Goal: Information Seeking & Learning: Learn about a topic

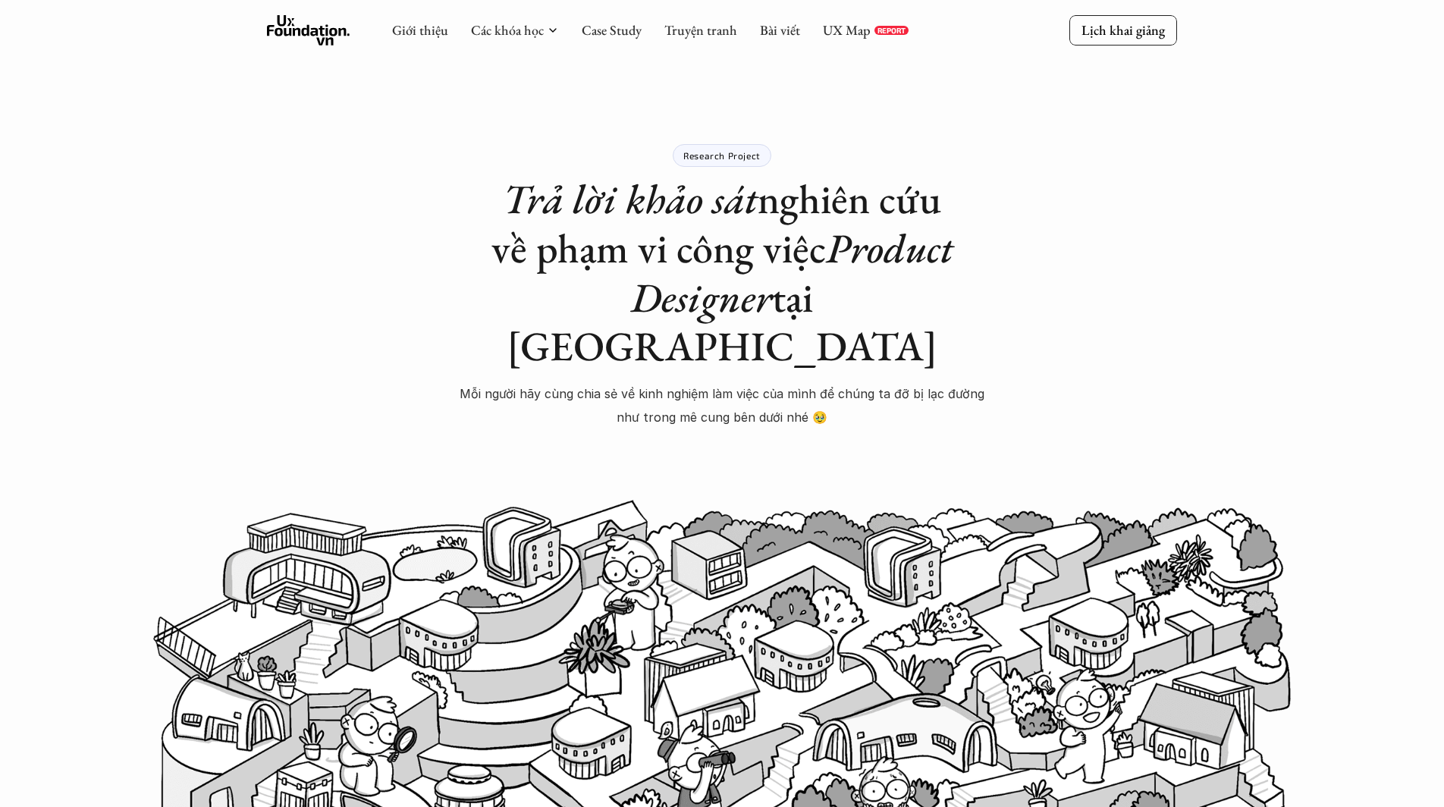
scroll to position [901, 0]
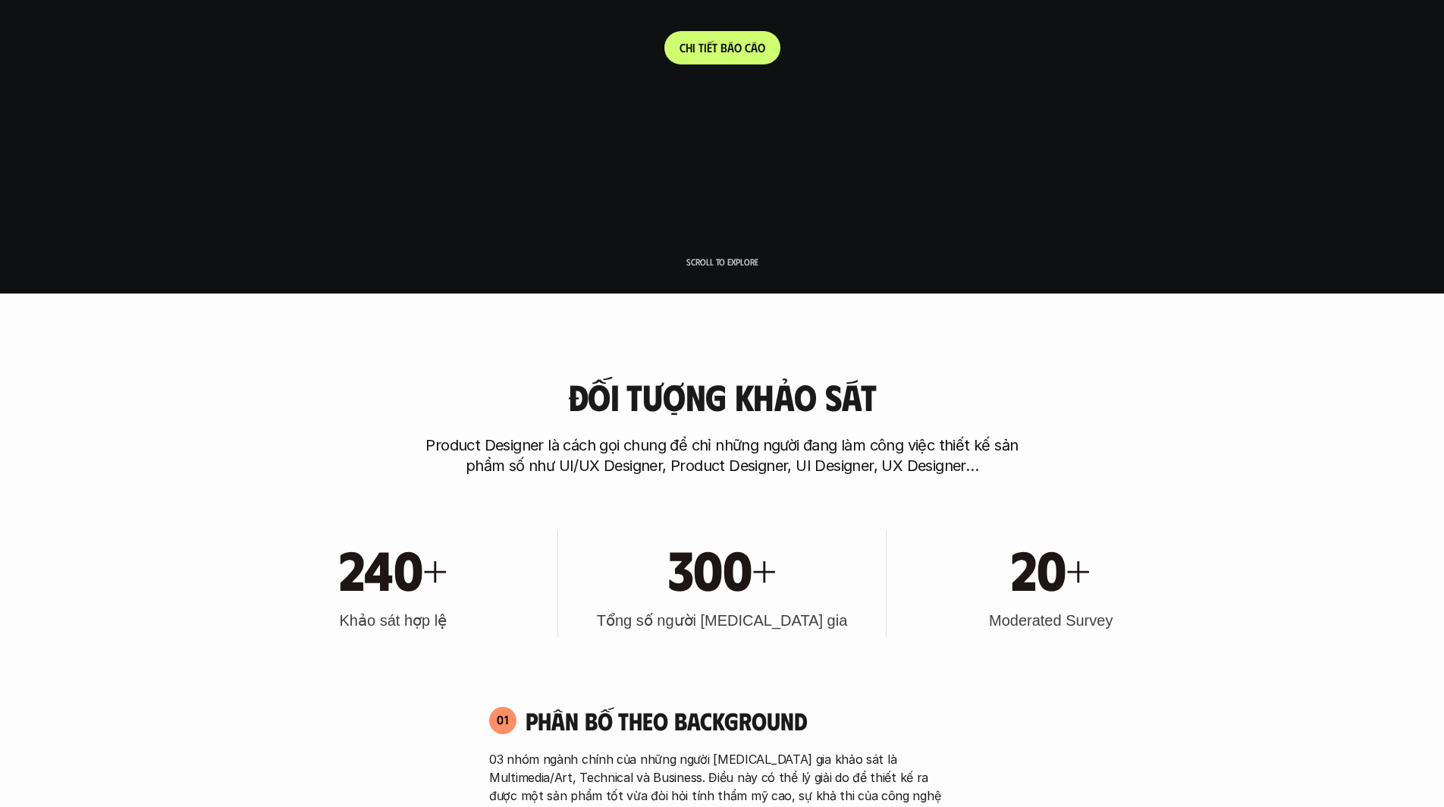
scroll to position [542, 0]
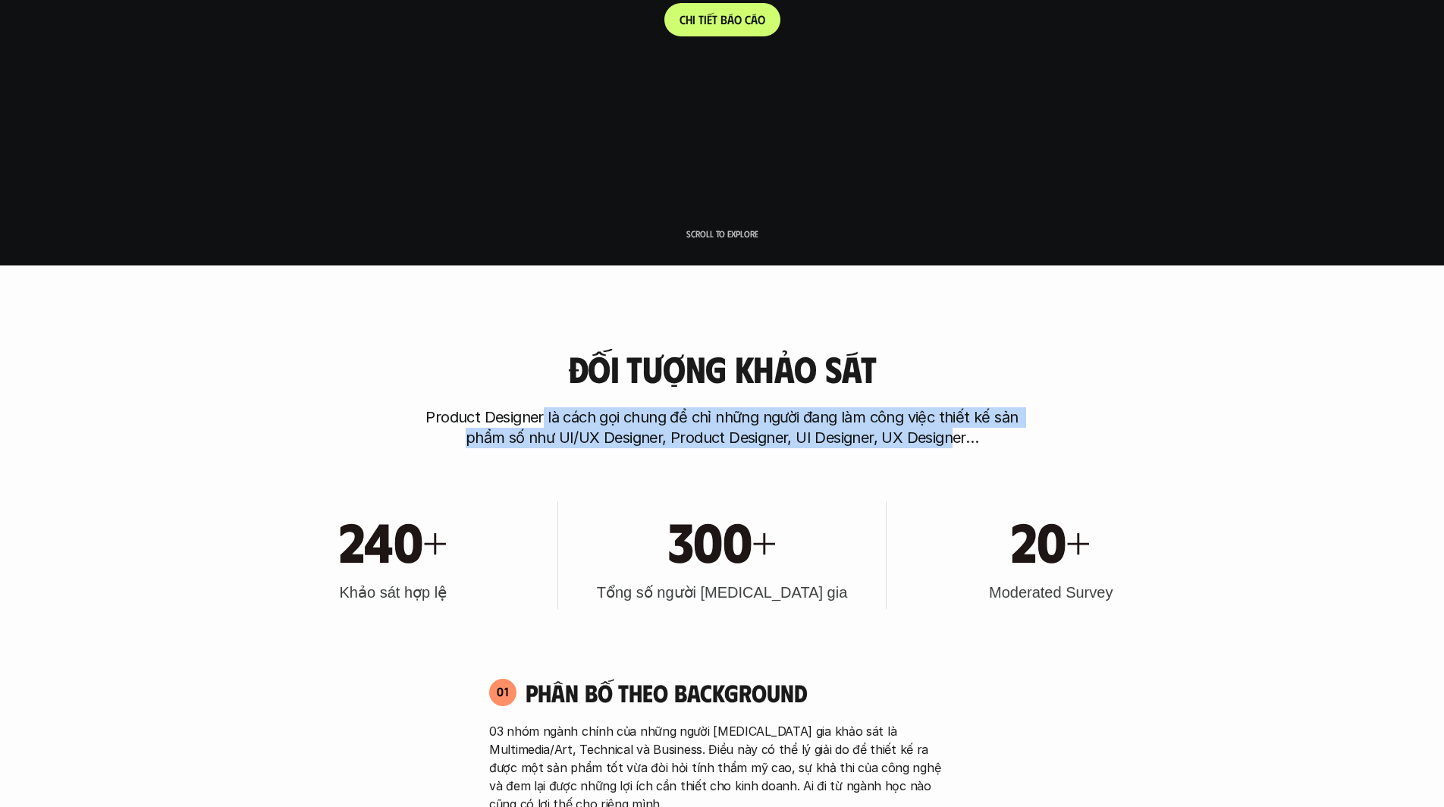
drag, startPoint x: 546, startPoint y: 415, endPoint x: 949, endPoint y: 448, distance: 404.2
click at [949, 448] on p "Product Designer là cách gọi chung để chỉ những người đang làm công việc thiết …" at bounding box center [722, 427] width 607 height 41
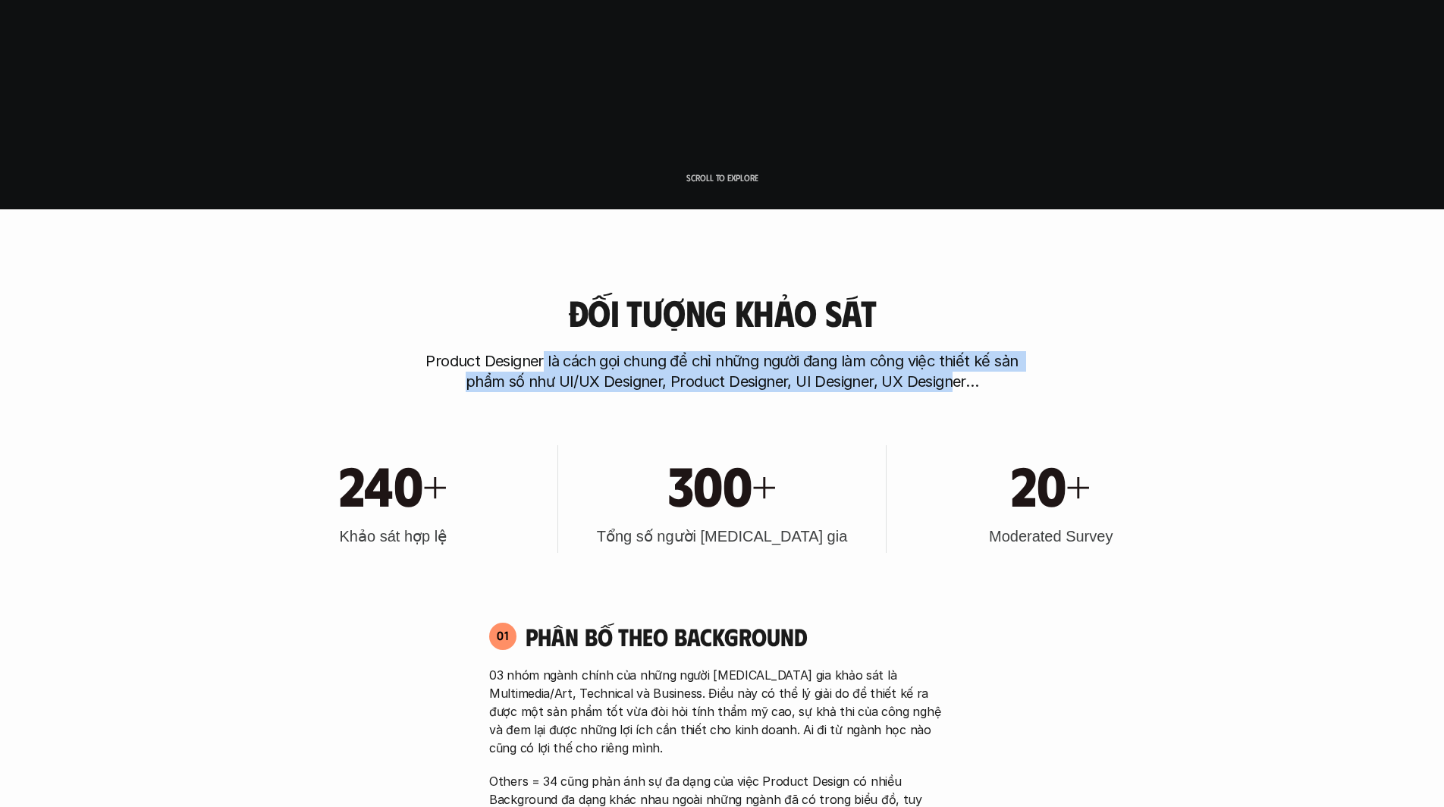
scroll to position [619, 0]
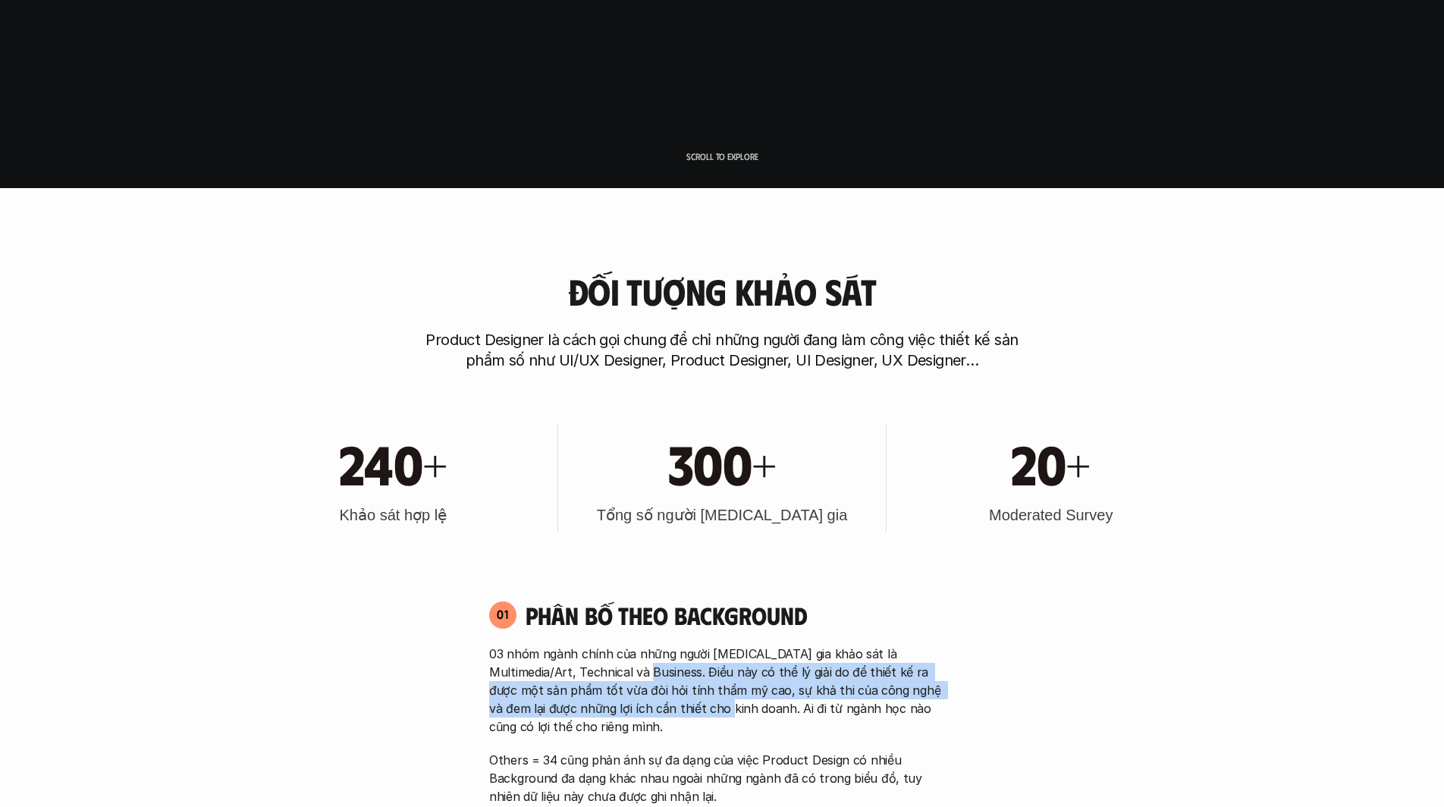
drag, startPoint x: 662, startPoint y: 715, endPoint x: 619, endPoint y: 674, distance: 59.6
click at [619, 674] on p "03 nhóm ngành chính của những người [MEDICAL_DATA] gia khảo sát là Multimedia/A…" at bounding box center [722, 690] width 466 height 91
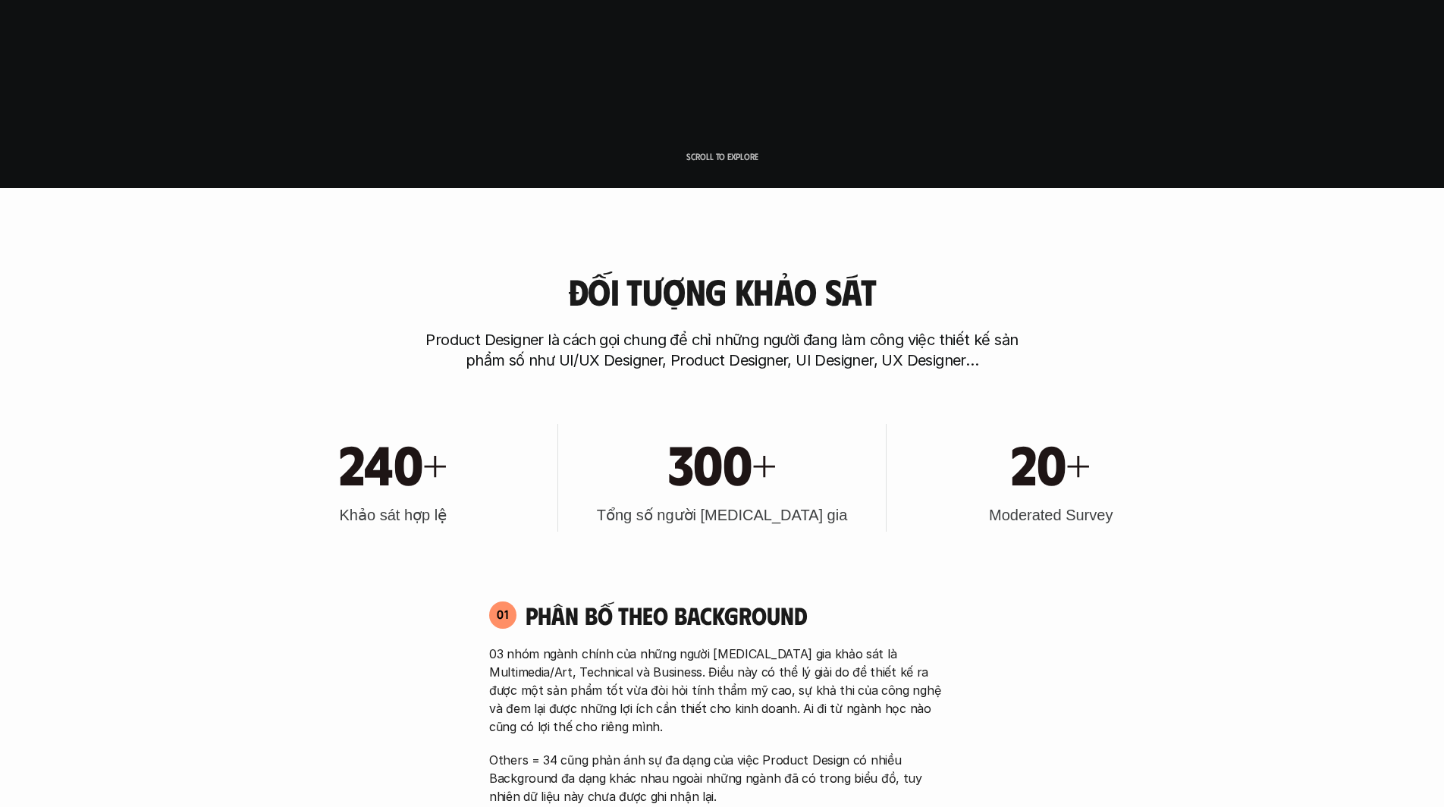
click at [706, 712] on p "03 nhóm ngành chính của những người [MEDICAL_DATA] gia khảo sát là Multimedia/A…" at bounding box center [722, 690] width 466 height 91
drag, startPoint x: 668, startPoint y: 708, endPoint x: 684, endPoint y: 733, distance: 29.7
click at [684, 733] on p "03 nhóm ngành chính của những người [MEDICAL_DATA] gia khảo sát là Multimedia/A…" at bounding box center [722, 690] width 466 height 91
drag, startPoint x: 621, startPoint y: 671, endPoint x: 633, endPoint y: 677, distance: 13.9
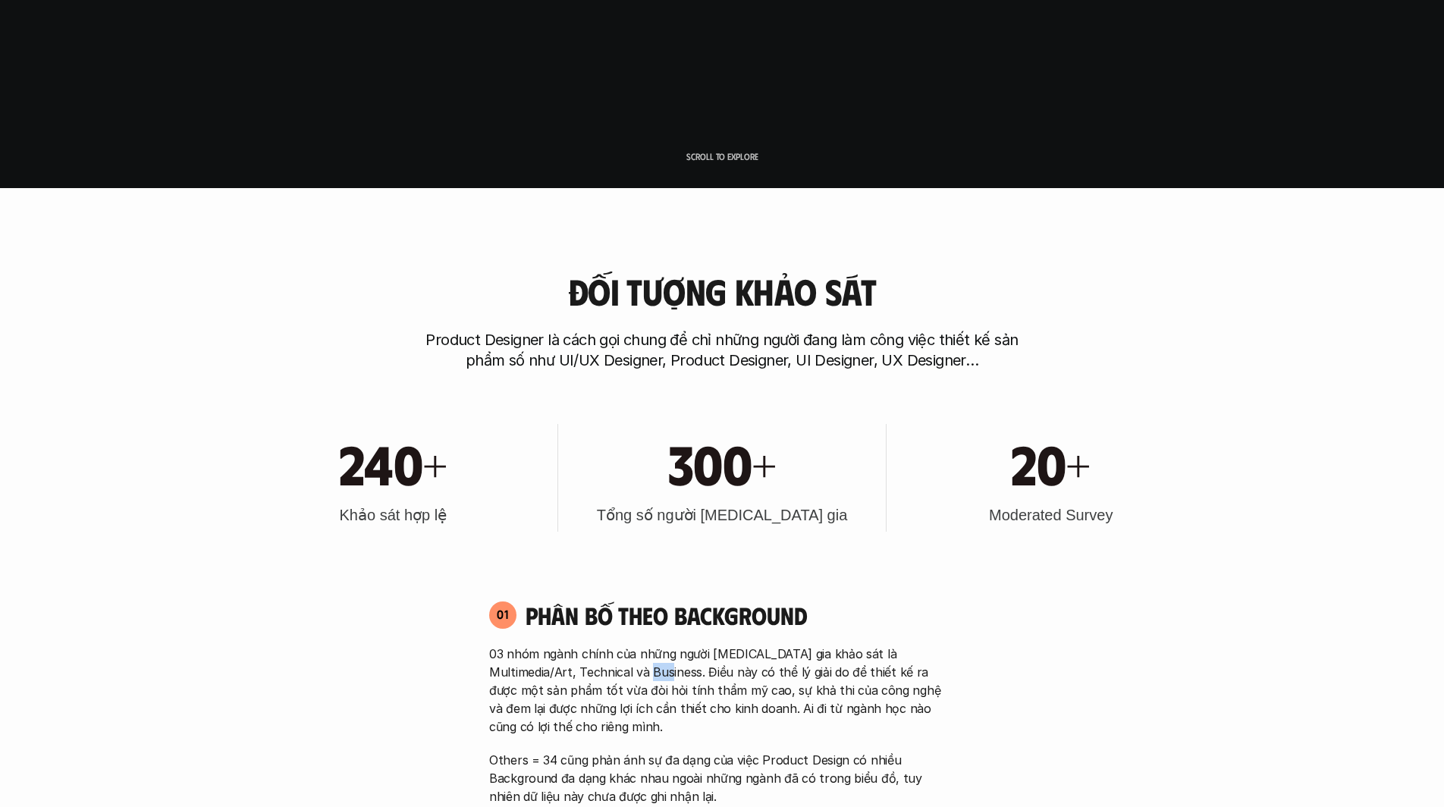
click at [633, 677] on p "03 nhóm ngành chính của những người [MEDICAL_DATA] gia khảo sát là Multimedia/A…" at bounding box center [722, 690] width 466 height 91
click at [634, 677] on p "03 nhóm ngành chính của những người [MEDICAL_DATA] gia khảo sát là Multimedia/A…" at bounding box center [722, 690] width 466 height 91
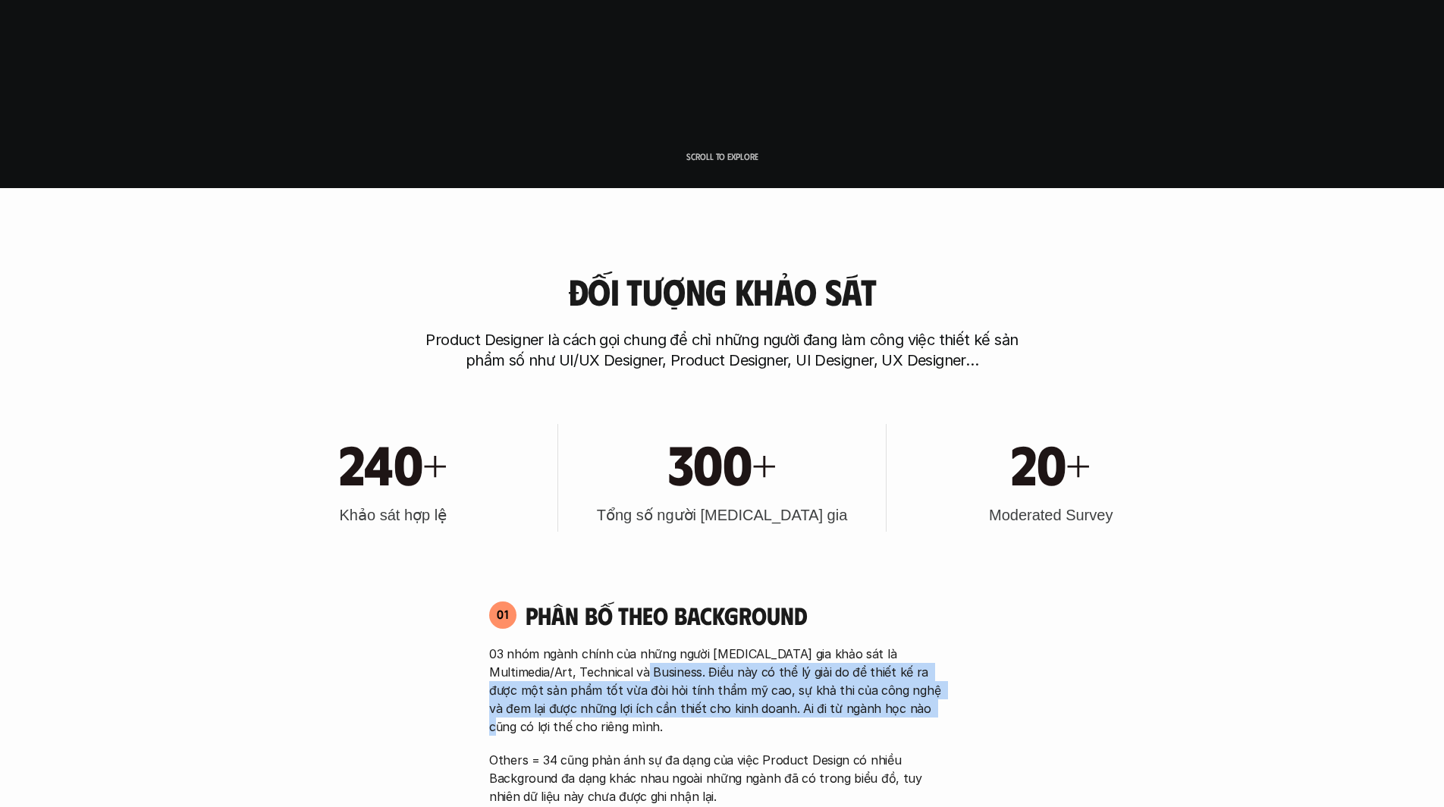
drag, startPoint x: 614, startPoint y: 674, endPoint x: 853, endPoint y: 712, distance: 242.8
click at [853, 712] on p "03 nhóm ngành chính của những người [MEDICAL_DATA] gia khảo sát là Multimedia/A…" at bounding box center [722, 690] width 466 height 91
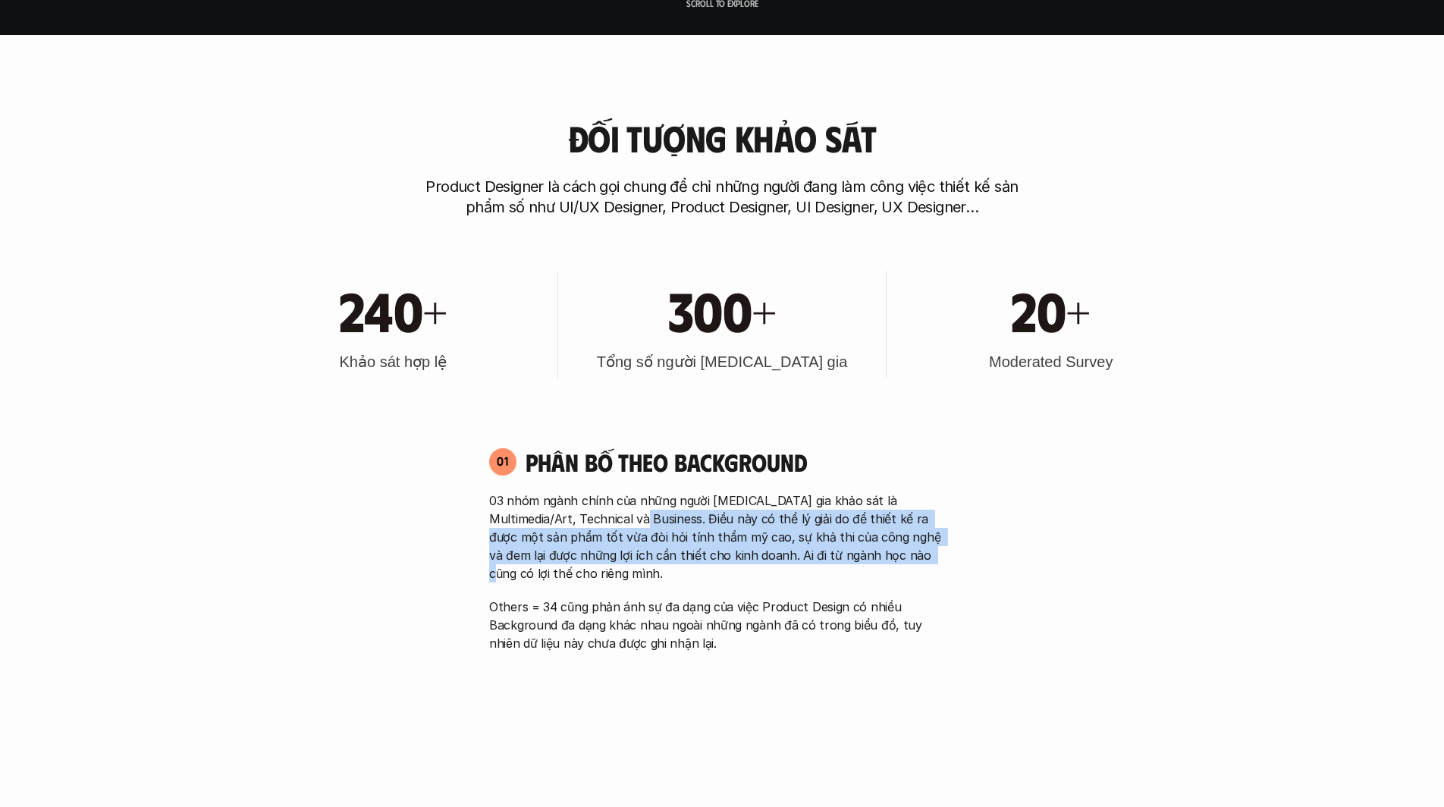
scroll to position [774, 0]
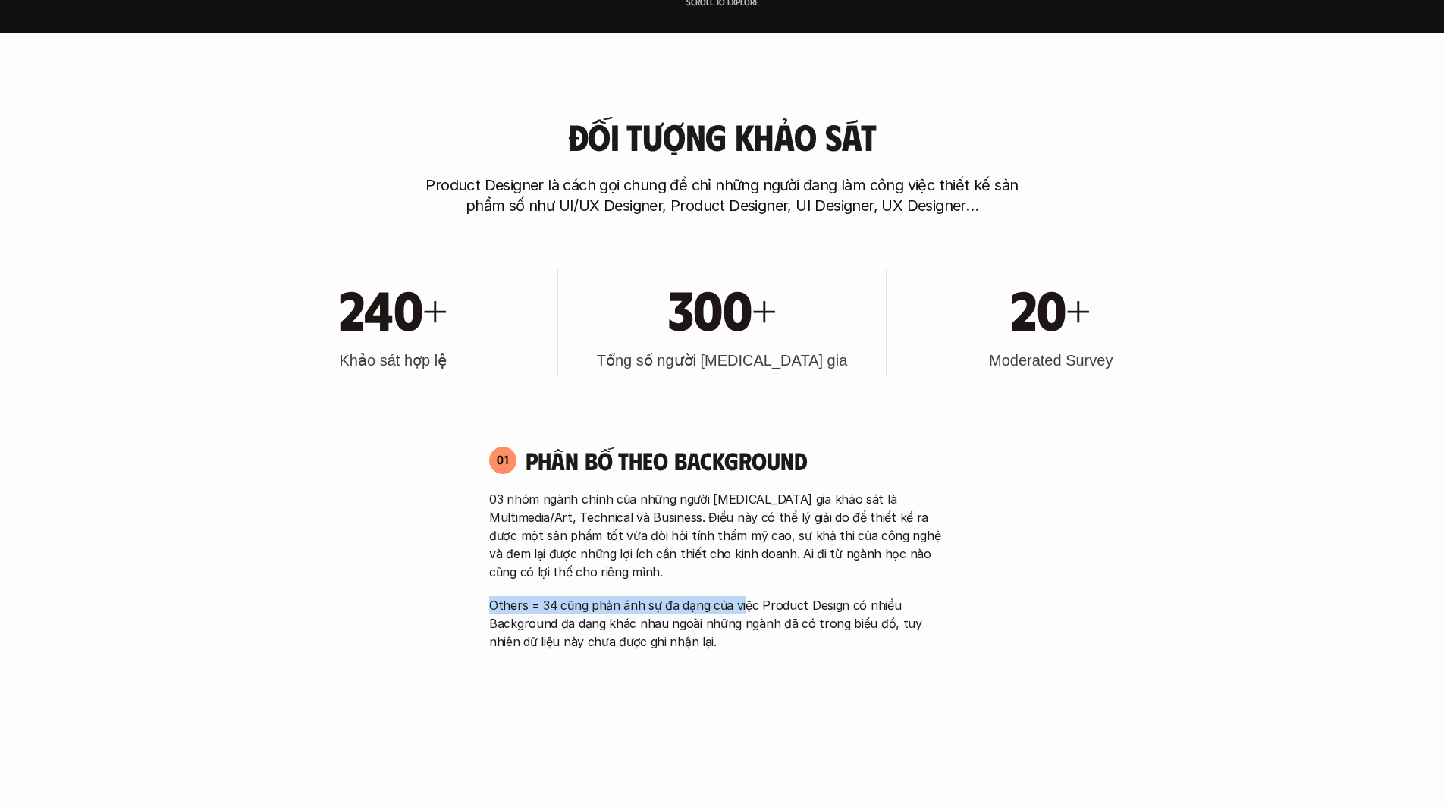
drag, startPoint x: 483, startPoint y: 605, endPoint x: 743, endPoint y: 615, distance: 259.6
click at [743, 615] on div "01 Phân bố theo background 03 nhóm ngành chính của những người [MEDICAL_DATA] g…" at bounding box center [722, 548] width 493 height 206
click at [743, 615] on p "Others = 34 cũng phản ánh sự đa dạng của việc Product Design có nhiều Backgroun…" at bounding box center [722, 623] width 466 height 55
click at [747, 623] on p "Others = 34 cũng phản ánh sự đa dạng của việc Product Design có nhiều Backgroun…" at bounding box center [722, 623] width 466 height 55
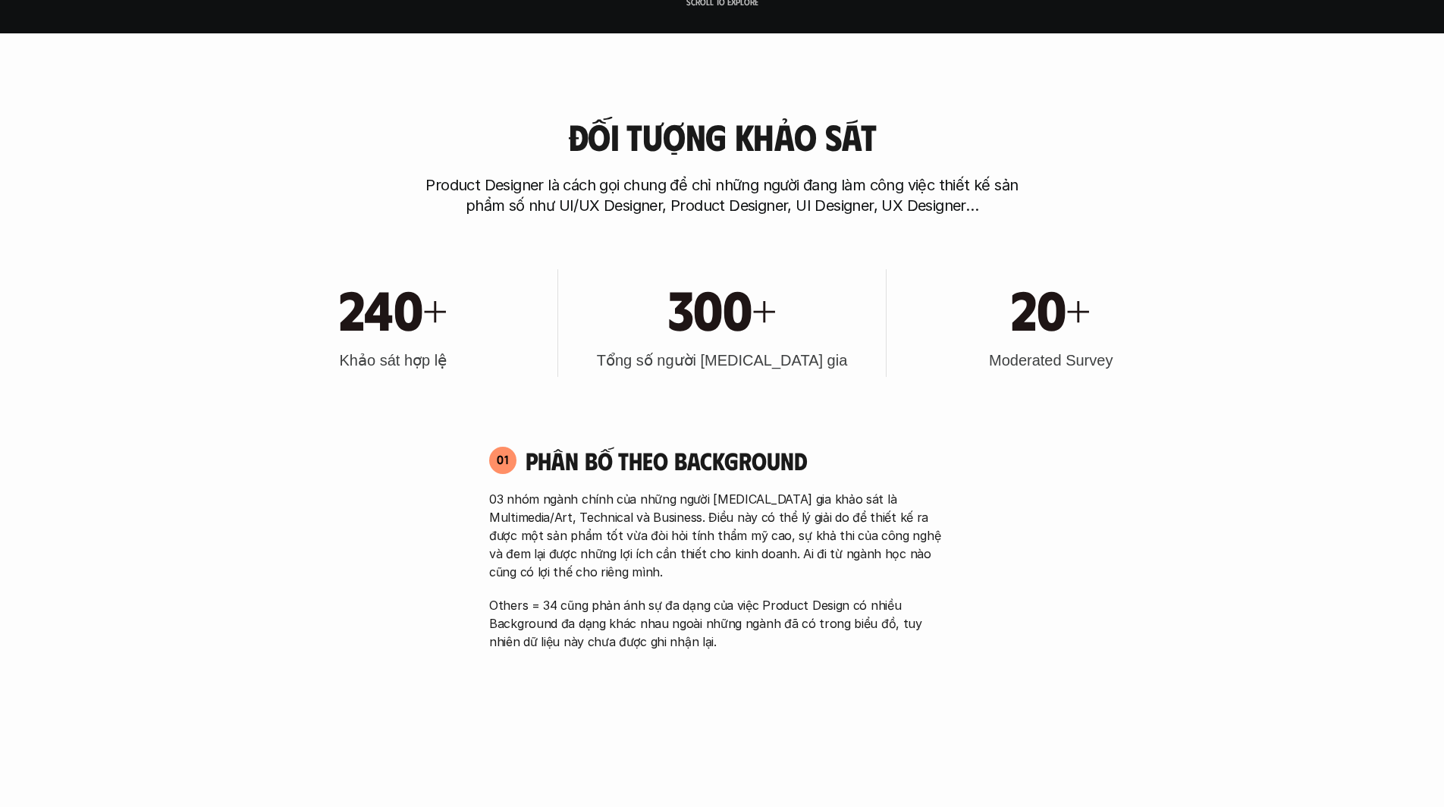
click at [777, 593] on div "03 nhóm ngành chính của những người [MEDICAL_DATA] gia khảo sát là Multimedia/A…" at bounding box center [722, 570] width 466 height 161
drag, startPoint x: 674, startPoint y: 533, endPoint x: 698, endPoint y: 558, distance: 35.4
click at [698, 558] on p "03 nhóm ngành chính của những người [MEDICAL_DATA] gia khảo sát là Multimedia/A…" at bounding box center [722, 535] width 466 height 91
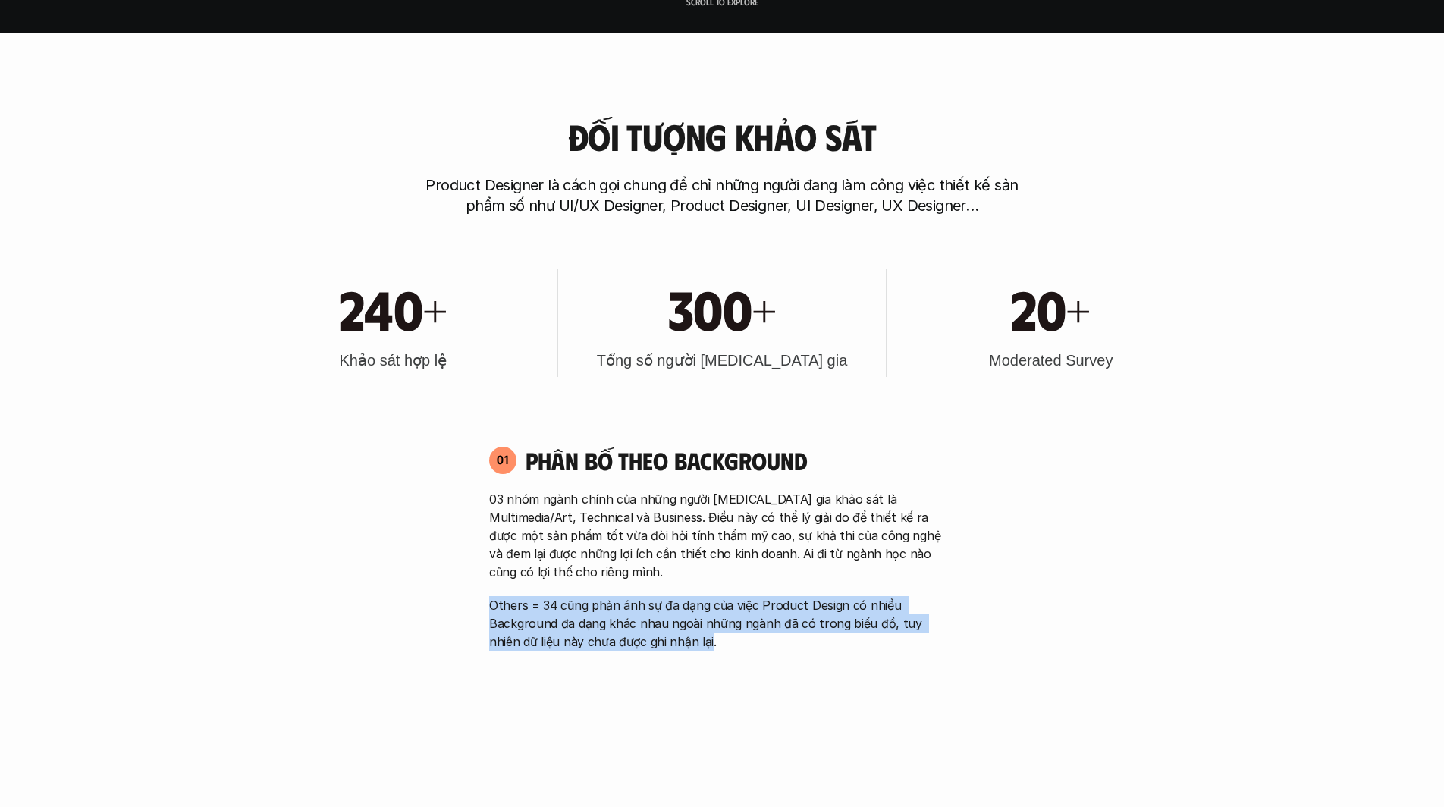
drag, startPoint x: 677, startPoint y: 643, endPoint x: 457, endPoint y: 602, distance: 223.2
click at [574, 621] on p "Others = 34 cũng phản ánh sự đa dạng của việc Product Design có nhiều Backgroun…" at bounding box center [722, 623] width 466 height 55
drag, startPoint x: 678, startPoint y: 648, endPoint x: 477, endPoint y: 615, distance: 203.8
click at [477, 615] on div "01 Phân bố theo background 03 nhóm ngành chính của những người [MEDICAL_DATA] g…" at bounding box center [722, 548] width 493 height 206
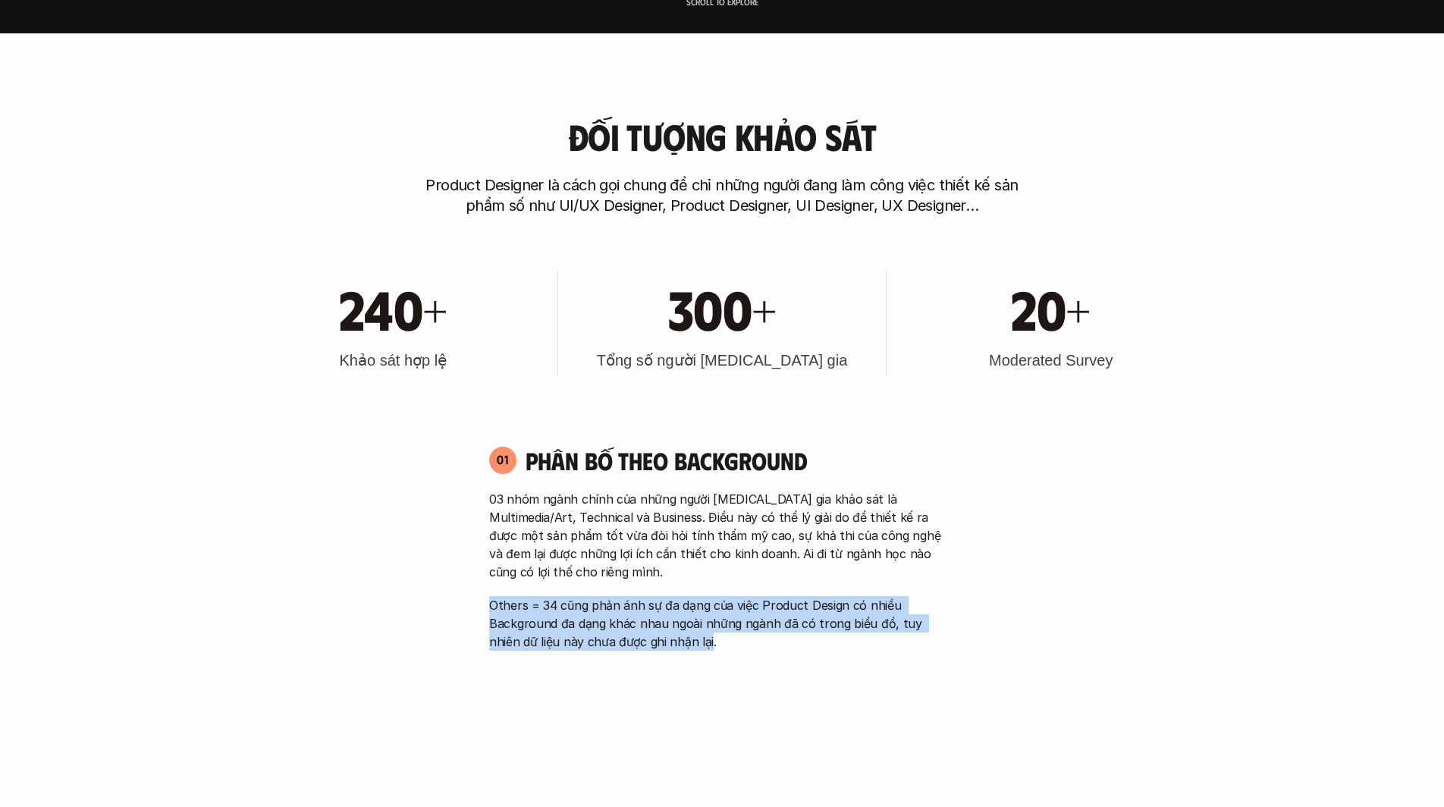
click at [510, 618] on p "Others = 34 cũng phản ánh sự đa dạng của việc Product Design có nhiều Backgroun…" at bounding box center [722, 623] width 466 height 55
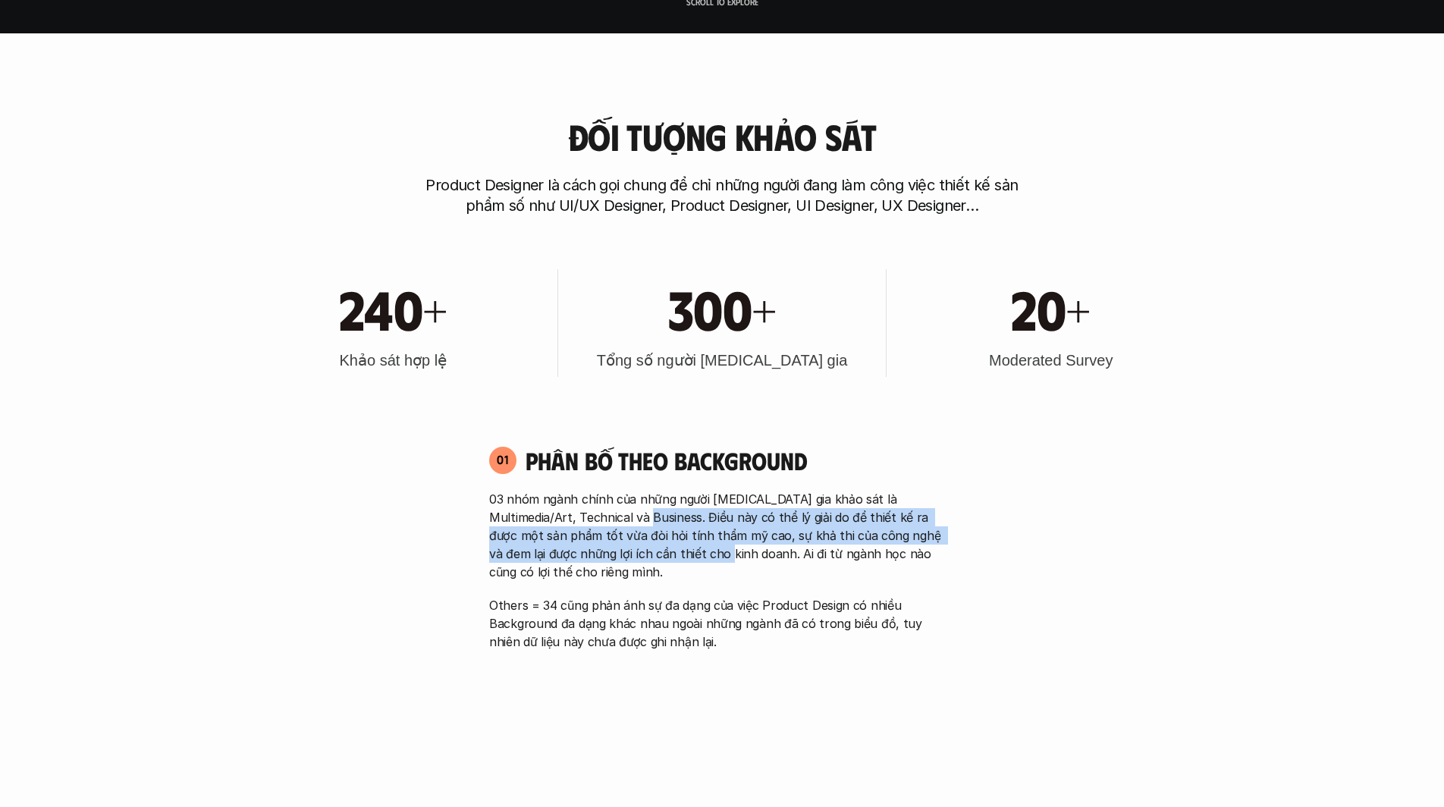
drag, startPoint x: 615, startPoint y: 512, endPoint x: 660, endPoint y: 558, distance: 63.8
click at [660, 558] on p "03 nhóm ngành chính của những người [MEDICAL_DATA] gia khảo sát là Multimedia/A…" at bounding box center [722, 535] width 466 height 91
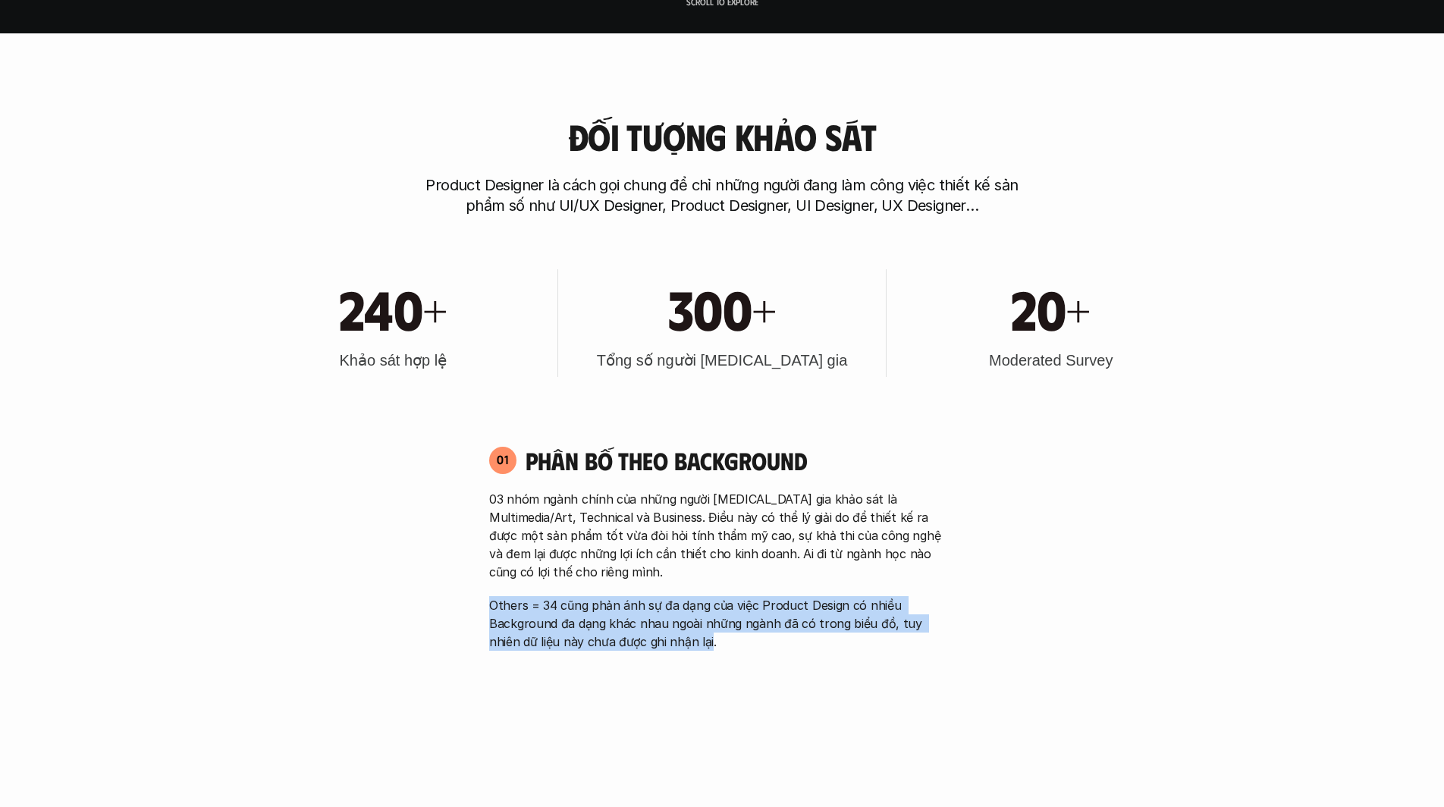
drag, startPoint x: 676, startPoint y: 645, endPoint x: 484, endPoint y: 607, distance: 195.7
click at [484, 607] on div "01 Phân bố theo background 03 nhóm ngành chính của những người [MEDICAL_DATA] g…" at bounding box center [722, 548] width 493 height 206
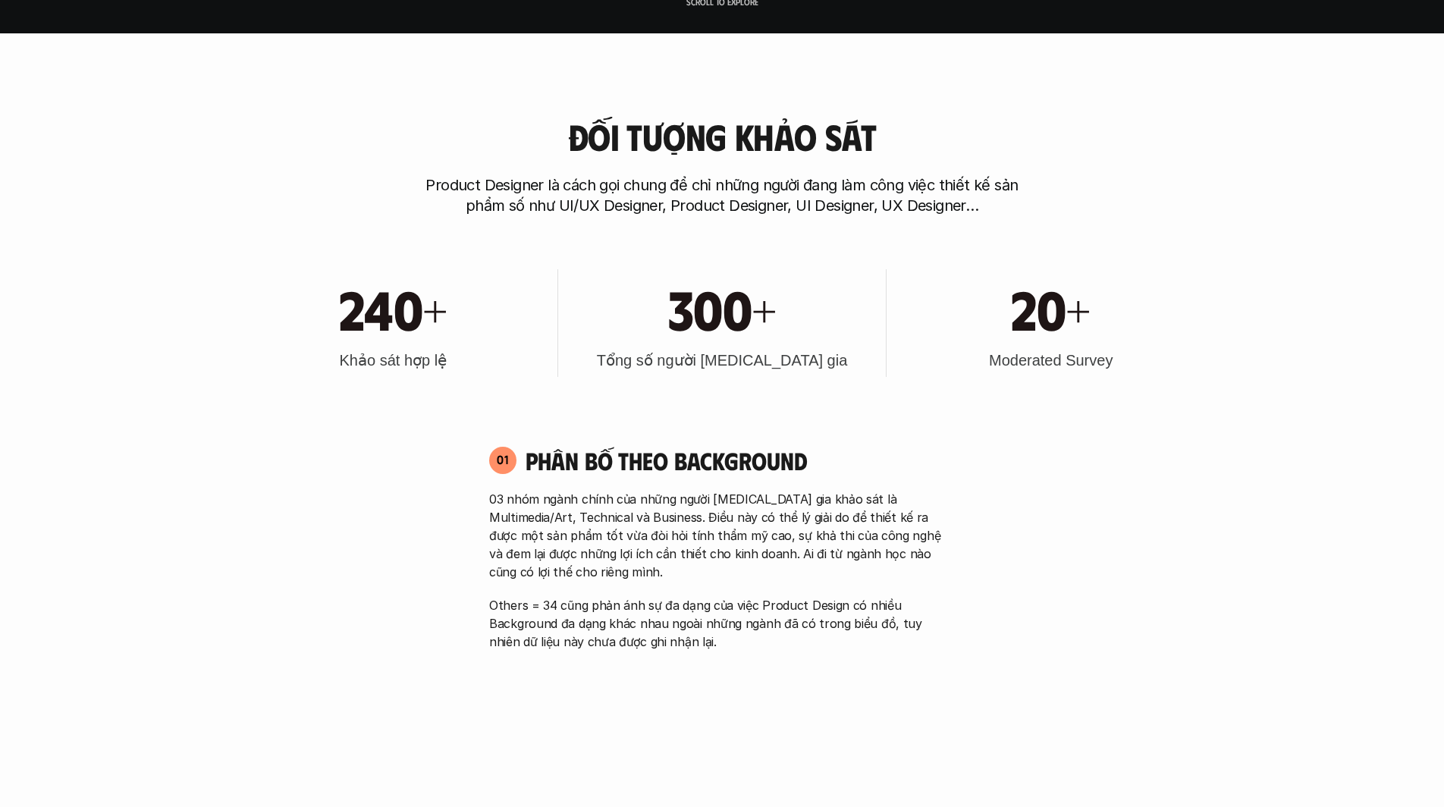
click at [484, 607] on div "01 Phân bố theo background 03 nhóm ngành chính của những người [MEDICAL_DATA] g…" at bounding box center [722, 548] width 493 height 206
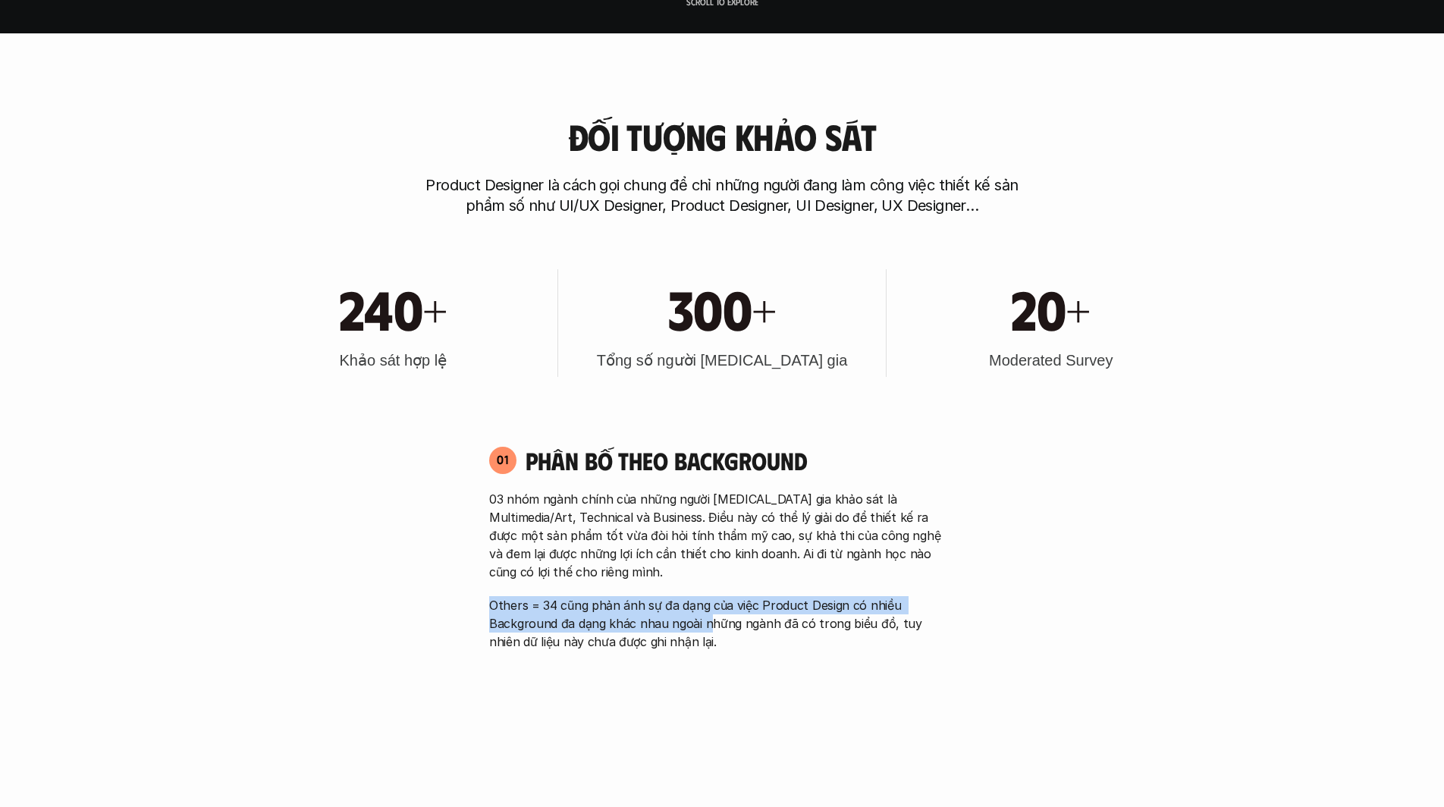
drag, startPoint x: 486, startPoint y: 607, endPoint x: 731, endPoint y: 626, distance: 245.0
click at [731, 626] on div "01 Phân bố theo background 03 nhóm ngành chính của những người [MEDICAL_DATA] g…" at bounding box center [722, 548] width 493 height 206
click at [731, 626] on p "Others = 34 cũng phản ánh sự đa dạng của việc Product Design có nhiều Backgroun…" at bounding box center [722, 623] width 466 height 55
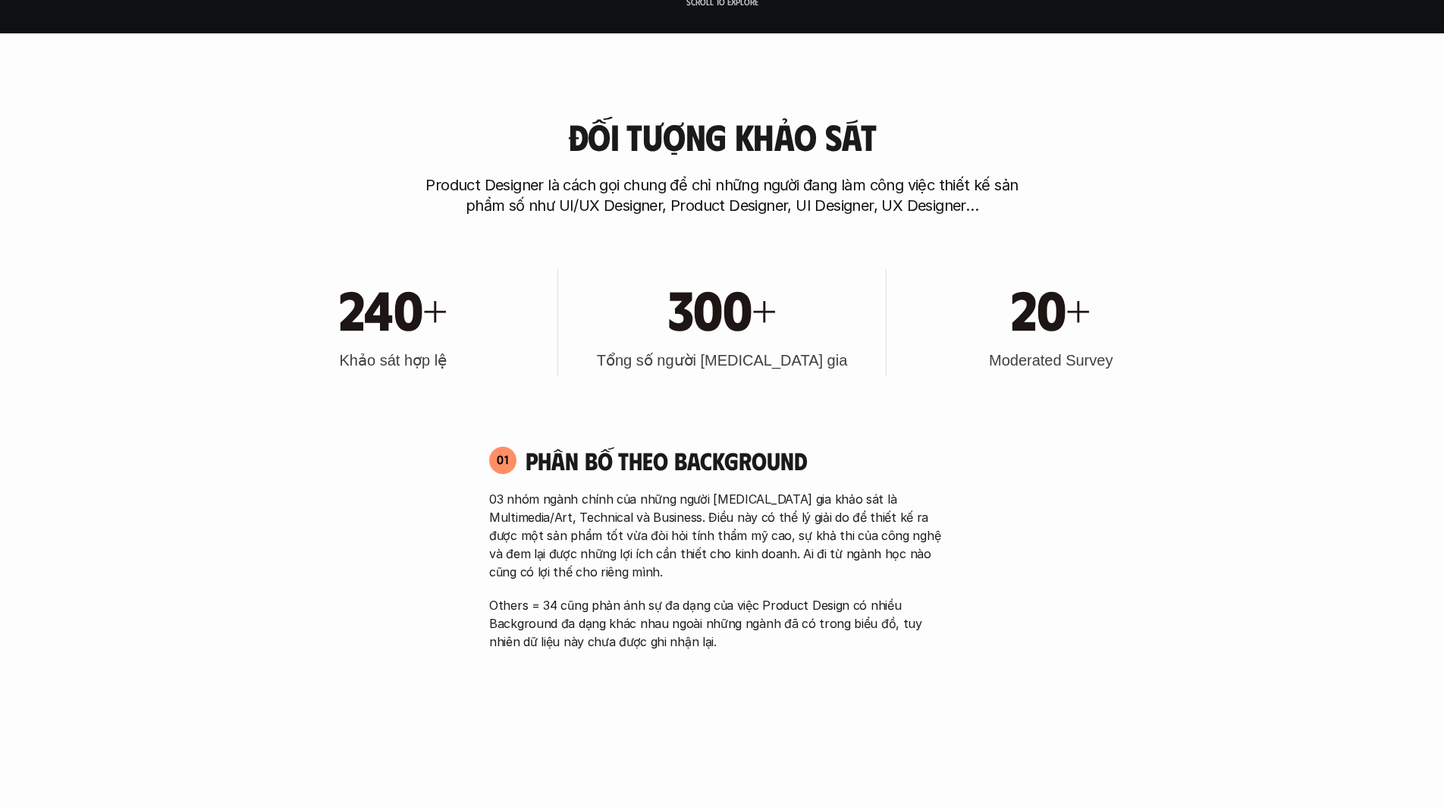
click at [731, 615] on p "Others = 34 cũng phản ánh sự đa dạng của việc Product Design có nhiều Backgroun…" at bounding box center [722, 623] width 466 height 55
drag, startPoint x: 845, startPoint y: 601, endPoint x: 839, endPoint y: 629, distance: 28.7
click at [839, 629] on p "Others = 34 cũng phản ánh sự đa dạng của việc Product Design có nhiều Backgroun…" at bounding box center [722, 623] width 466 height 55
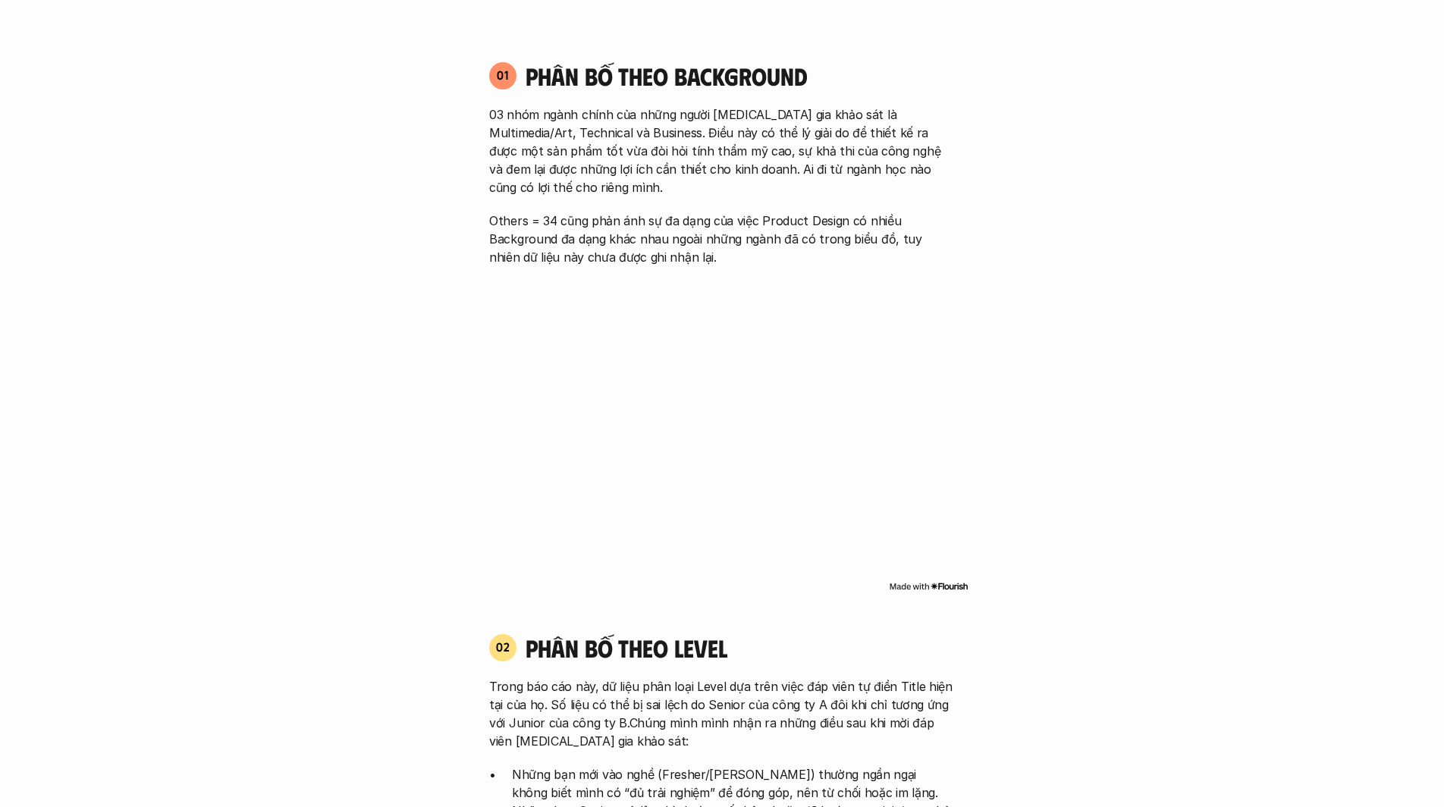
scroll to position [1161, 0]
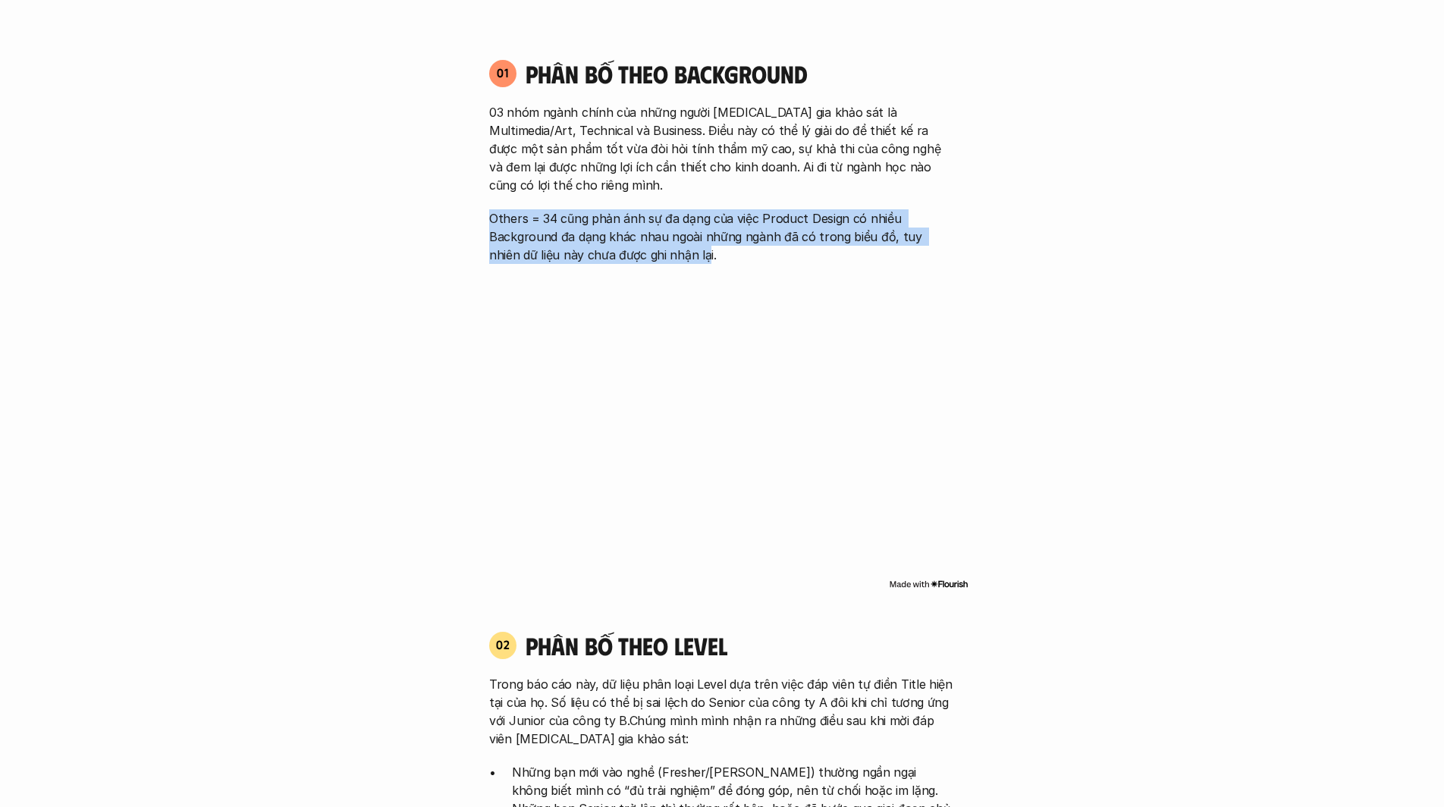
drag, startPoint x: 674, startPoint y: 257, endPoint x: 461, endPoint y: 222, distance: 216.1
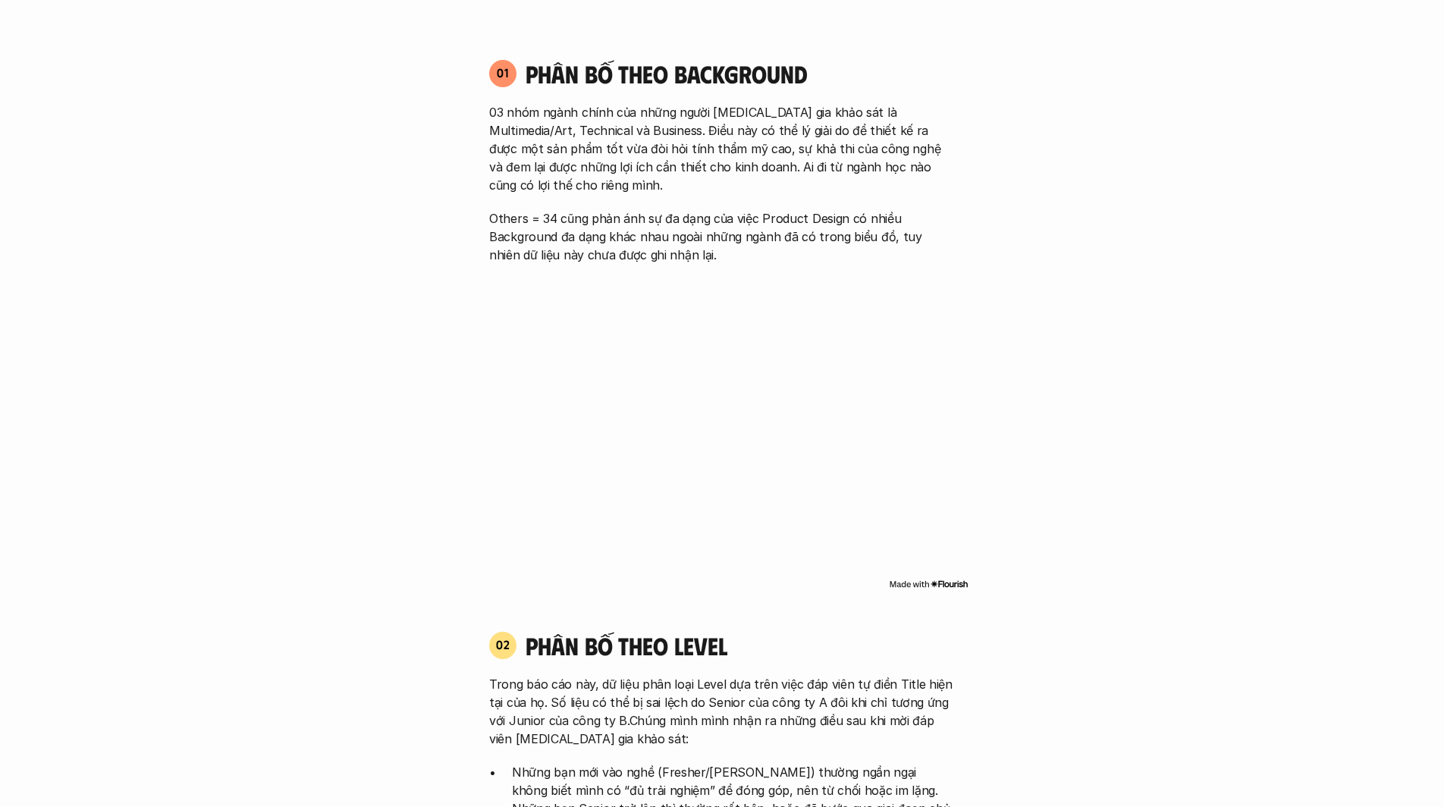
drag, startPoint x: 745, startPoint y: 269, endPoint x: 734, endPoint y: 269, distance: 10.6
click at [734, 269] on div "01 Phân bố theo background 03 nhóm ngành chính của những người [MEDICAL_DATA] g…" at bounding box center [722, 325] width 493 height 564
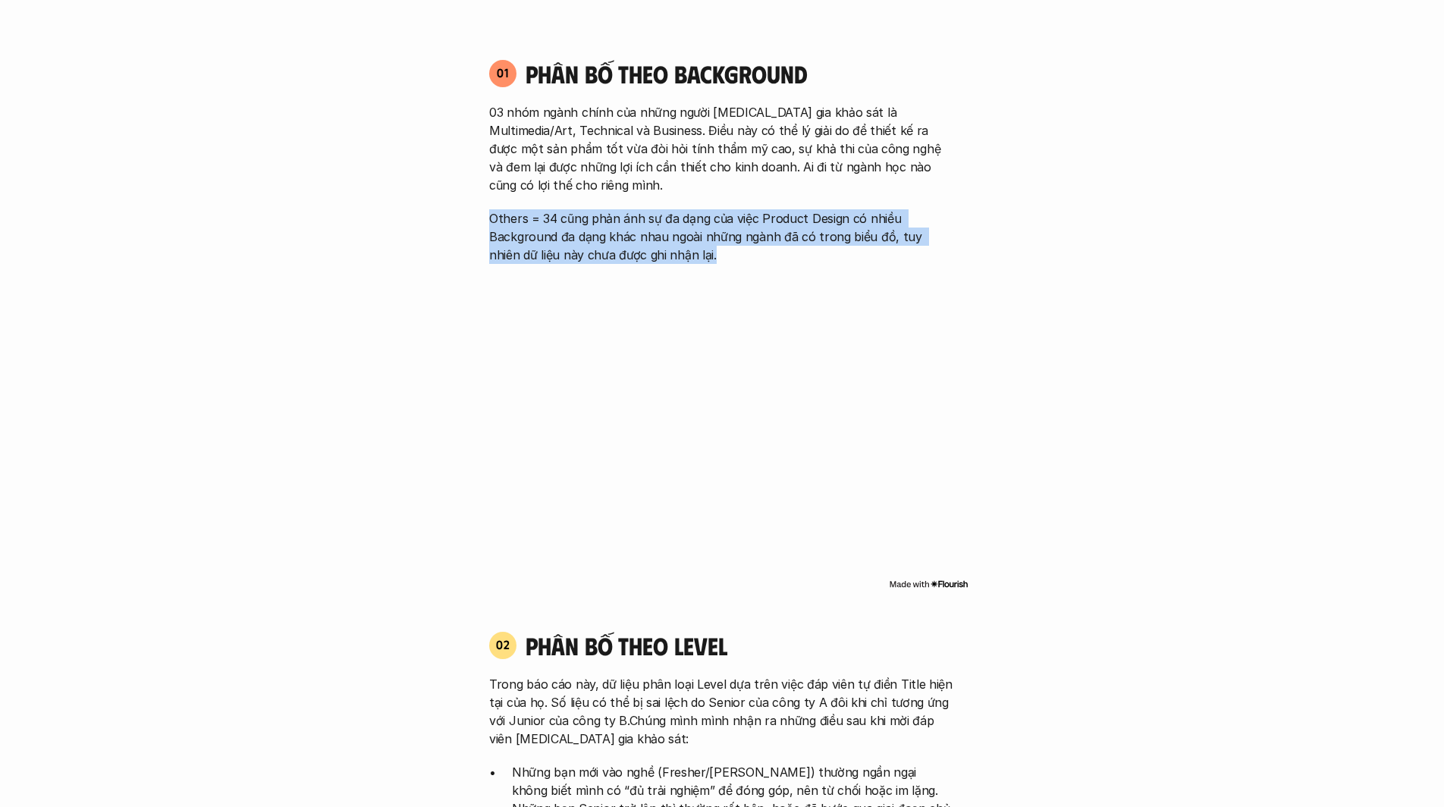
drag, startPoint x: 681, startPoint y: 256, endPoint x: 473, endPoint y: 211, distance: 212.8
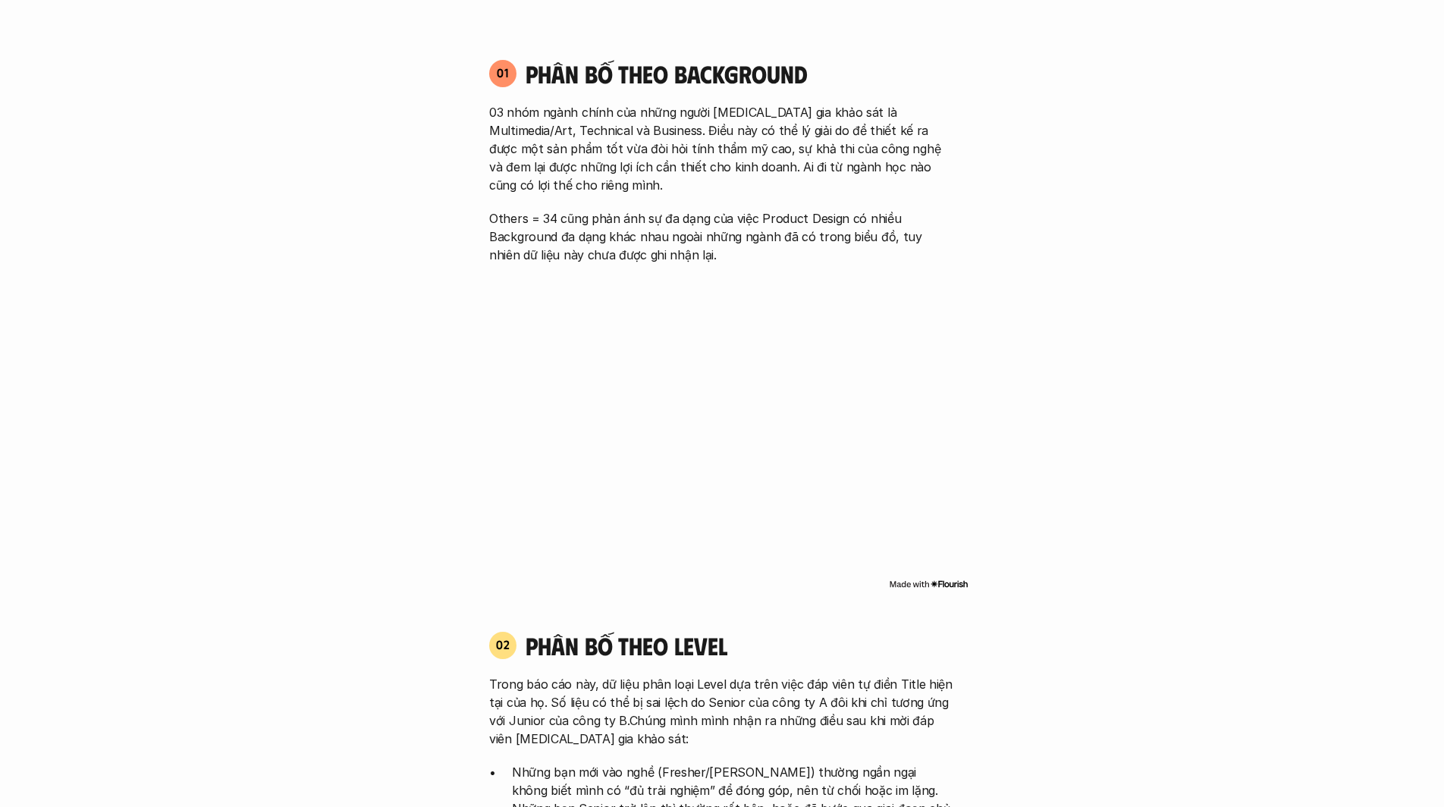
click at [657, 266] on div "01 Phân bố theo background 03 nhóm ngành chính của những người [MEDICAL_DATA] g…" at bounding box center [722, 325] width 493 height 564
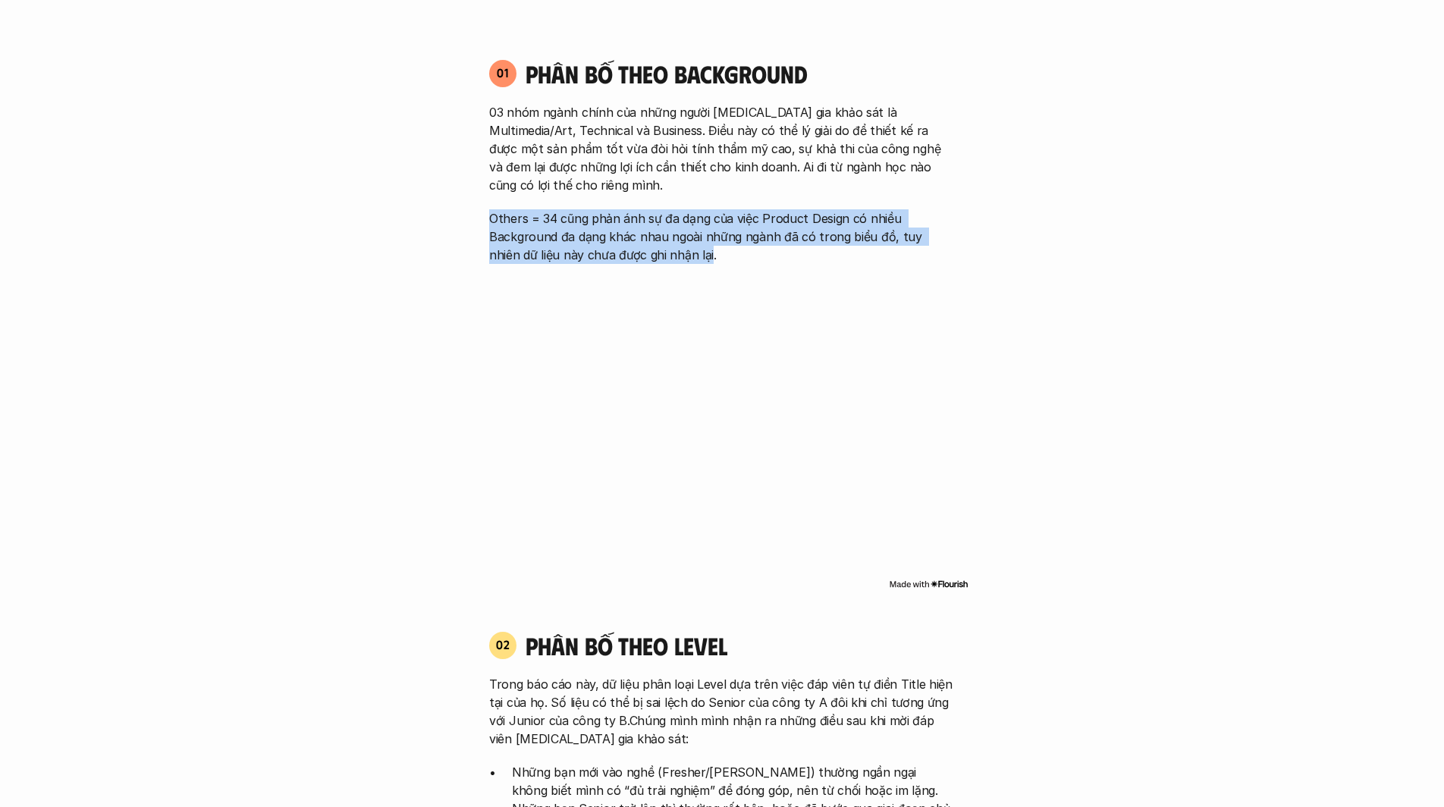
drag, startPoint x: 678, startPoint y: 255, endPoint x: 487, endPoint y: 212, distance: 196.0
click at [487, 212] on div "01 Phân bố theo background 03 nhóm ngành chính của những người [MEDICAL_DATA] g…" at bounding box center [722, 161] width 493 height 206
click at [521, 221] on p "Others = 34 cũng phản ánh sự đa dạng của việc Product Design có nhiều Backgroun…" at bounding box center [722, 236] width 466 height 55
drag, startPoint x: 554, startPoint y: 218, endPoint x: 611, endPoint y: 257, distance: 69.4
click at [611, 257] on p "Others = 34 cũng phản ánh sự đa dạng của việc Product Design có nhiều Backgroun…" at bounding box center [722, 236] width 466 height 55
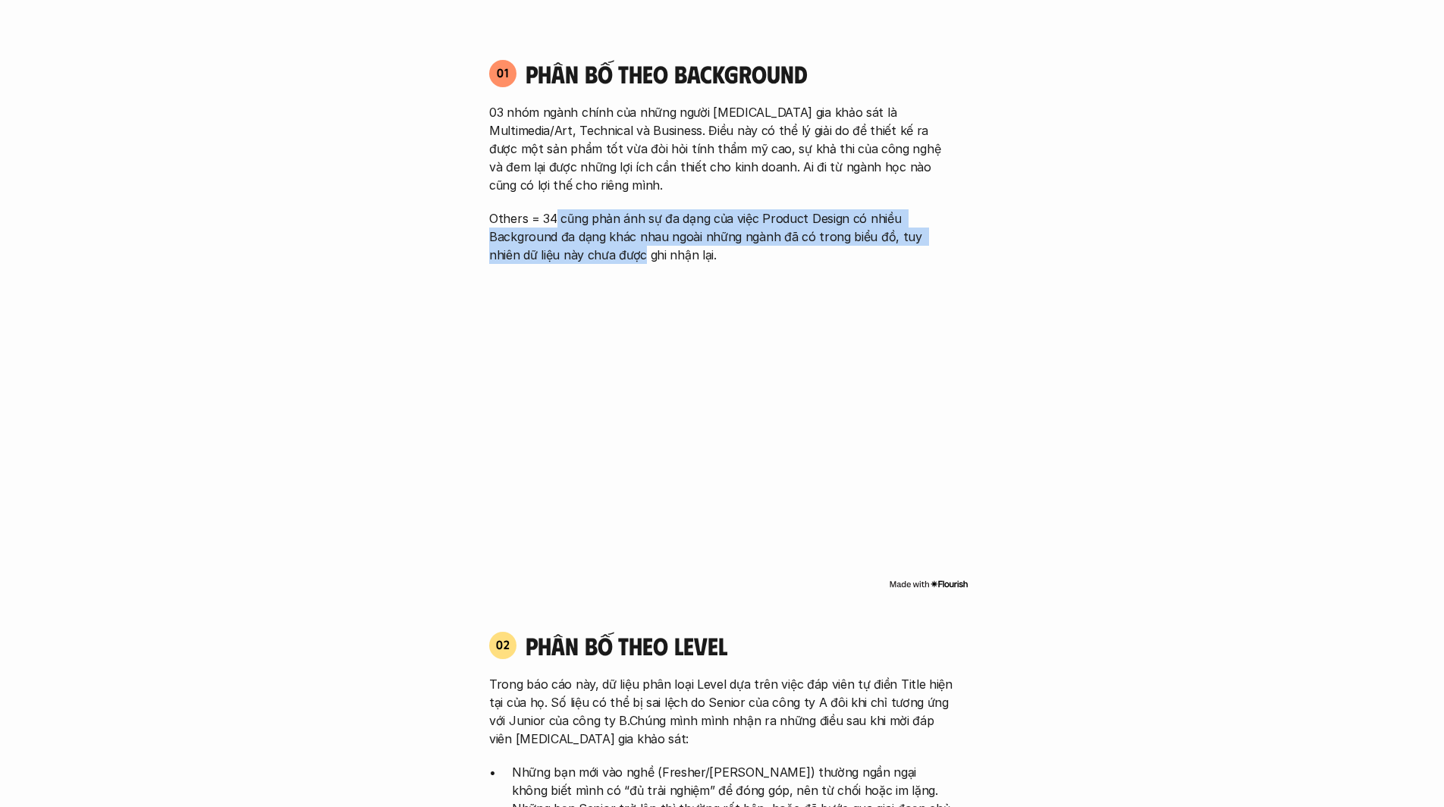
click at [611, 257] on p "Others = 34 cũng phản ánh sự đa dạng của việc Product Design có nhiều Backgroun…" at bounding box center [722, 236] width 466 height 55
drag, startPoint x: 611, startPoint y: 257, endPoint x: 567, endPoint y: 221, distance: 57.1
click at [567, 221] on p "Others = 34 cũng phản ánh sự đa dạng của việc Product Design có nhiều Backgroun…" at bounding box center [722, 236] width 466 height 55
click at [605, 255] on p "Others = 34 cũng phản ánh sự đa dạng của việc Product Design có nhiều Backgroun…" at bounding box center [722, 236] width 466 height 55
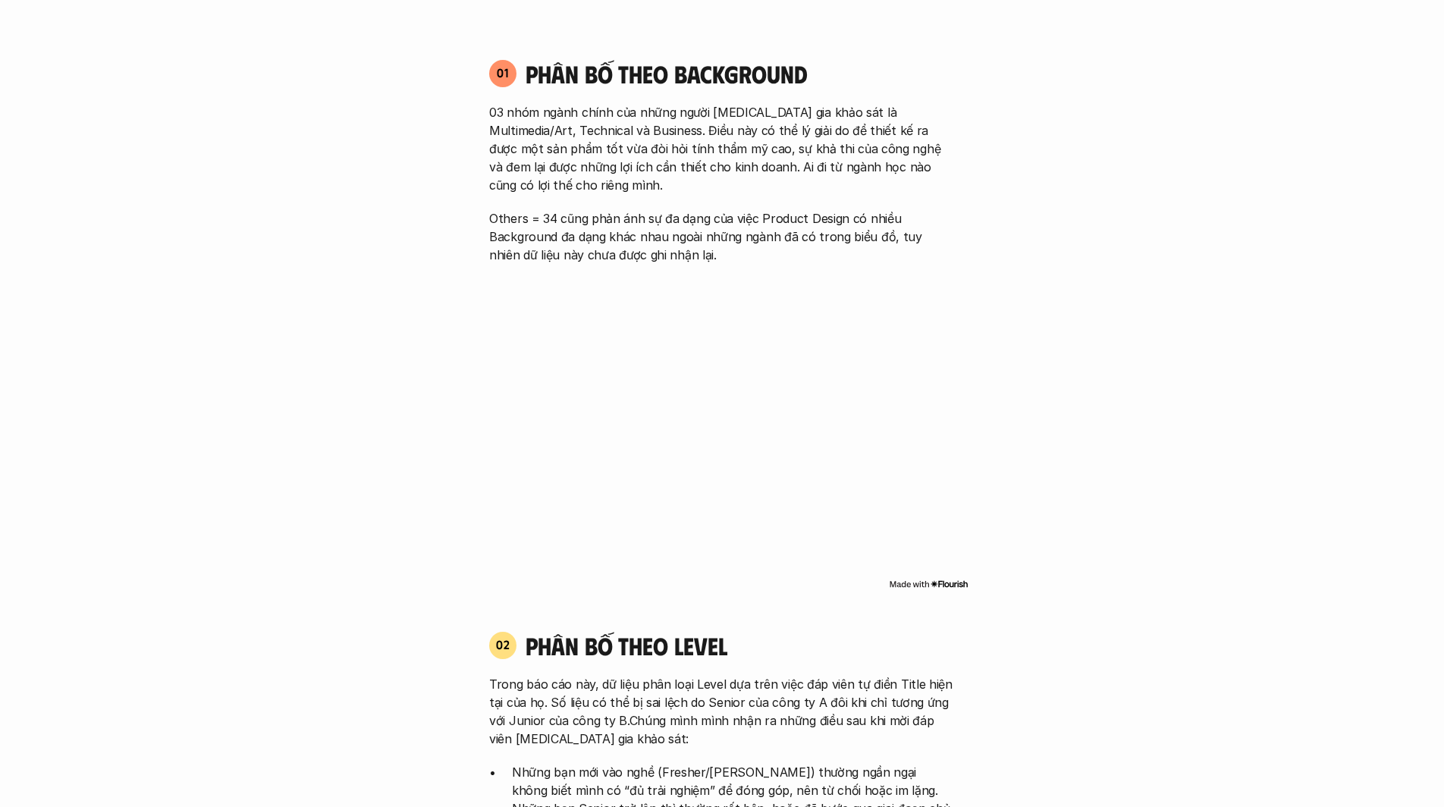
click at [643, 255] on p "Others = 34 cũng phản ánh sự đa dạng của việc Product Design có nhiều Backgroun…" at bounding box center [722, 236] width 466 height 55
click at [677, 255] on p "Others = 34 cũng phản ánh sự đa dạng của việc Product Design có nhiều Backgroun…" at bounding box center [722, 236] width 466 height 55
click at [644, 225] on p "Others = 34 cũng phản ánh sự đa dạng của việc Product Design có nhiều Backgroun…" at bounding box center [722, 236] width 466 height 55
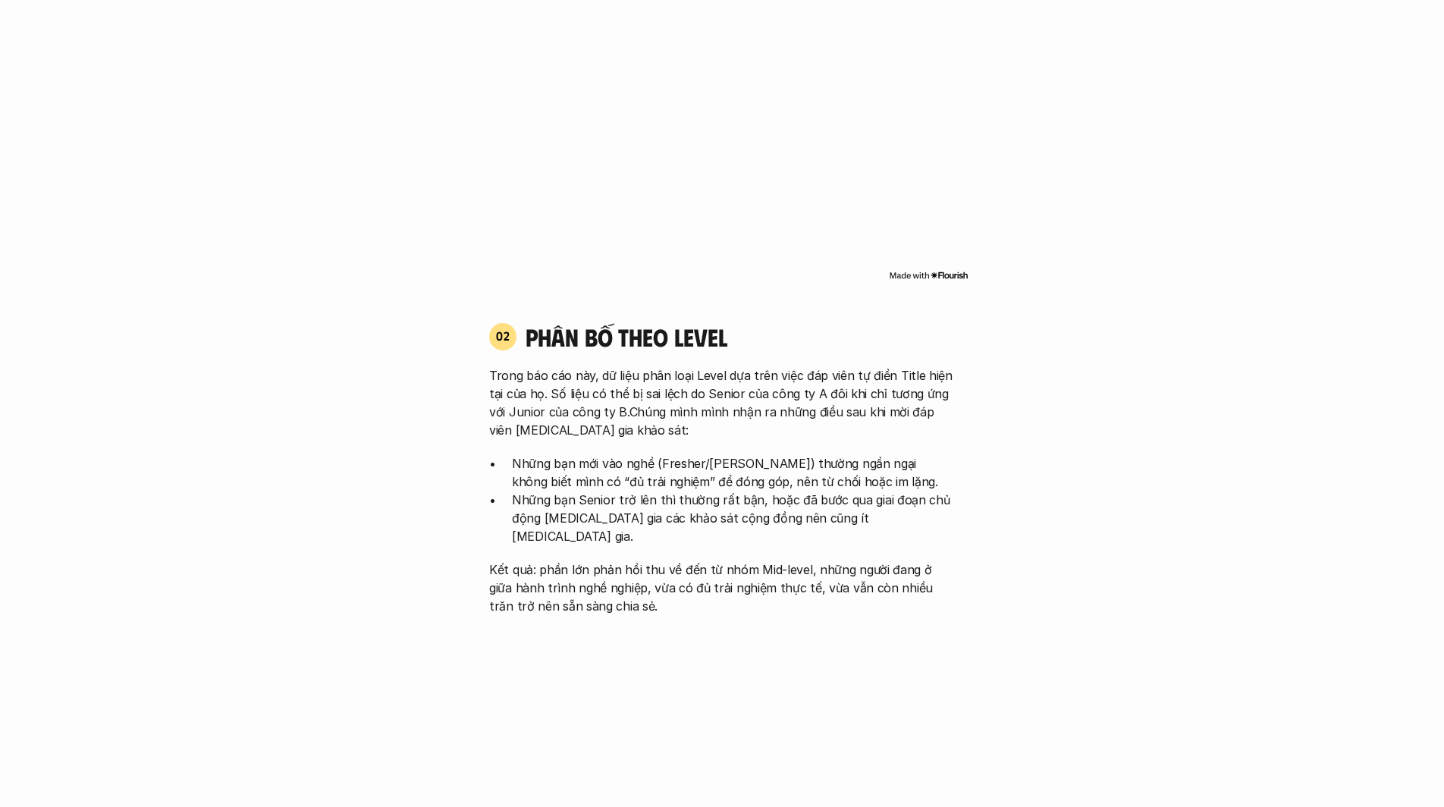
scroll to position [1470, 0]
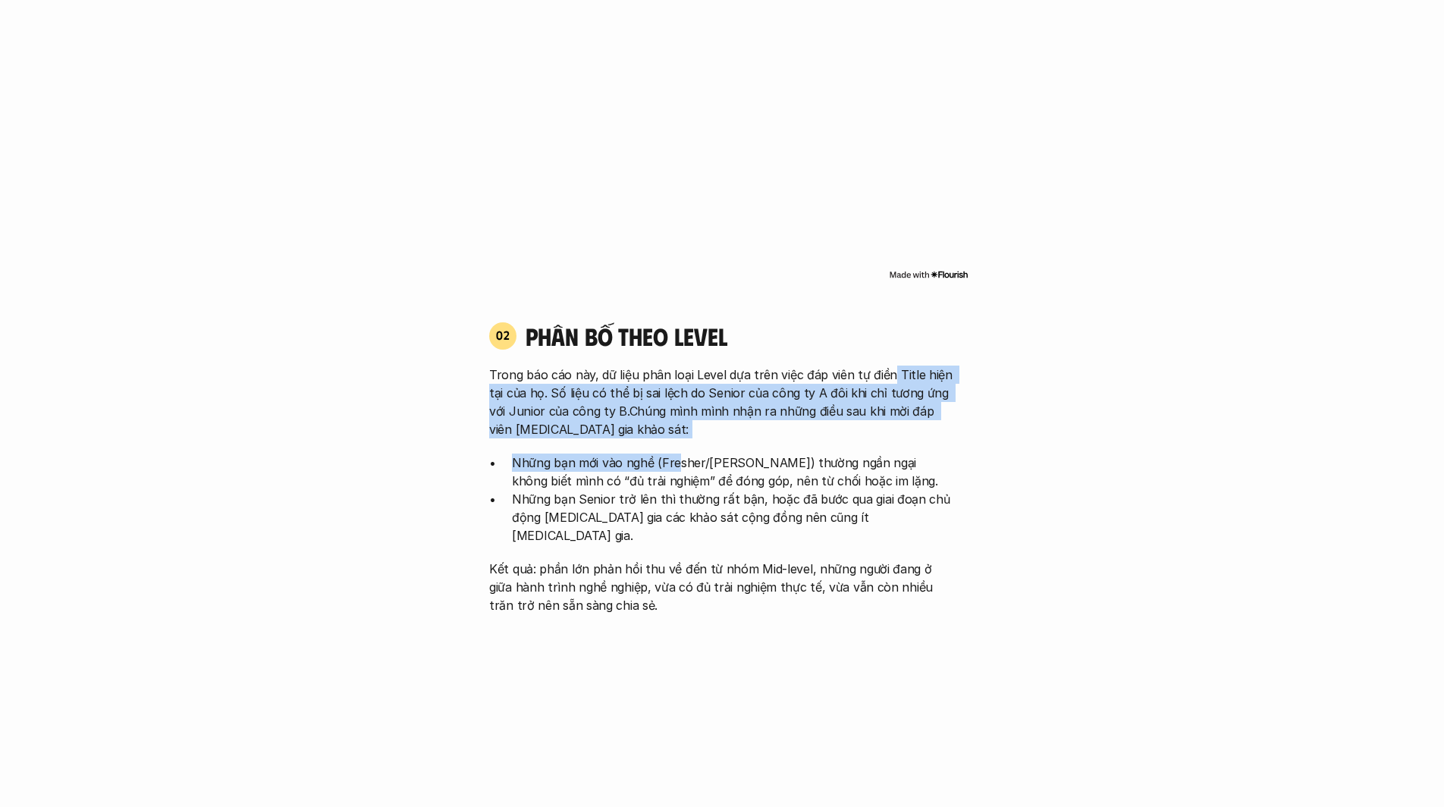
drag, startPoint x: 887, startPoint y: 376, endPoint x: 671, endPoint y: 462, distance: 231.9
click at [671, 462] on div "Trong báo cáo này, dữ liệu phân loại Level dựa trên việc đáp viên tự điền Title…" at bounding box center [722, 490] width 466 height 249
click at [671, 462] on p "Những bạn mới vào nghề (Fresher/[PERSON_NAME]) thường ngần ngại không biết mình…" at bounding box center [733, 472] width 443 height 36
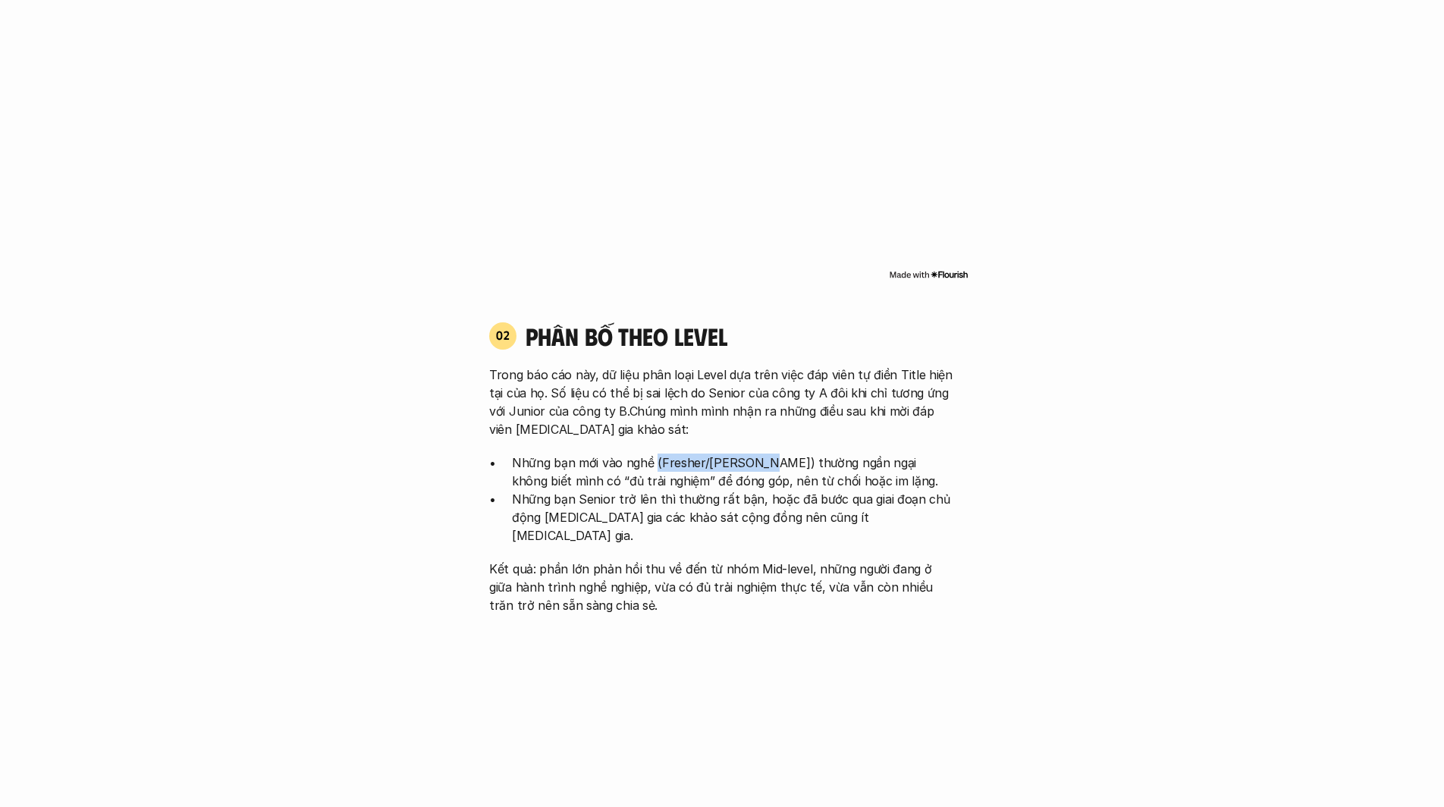
drag, startPoint x: 655, startPoint y: 467, endPoint x: 749, endPoint y: 469, distance: 94.1
click at [749, 469] on p "Những bạn mới vào nghề (Fresher/[PERSON_NAME]) thường ngần ngại không biết mình…" at bounding box center [733, 472] width 443 height 36
click at [811, 469] on p "Những bạn mới vào nghề (Fresher/[PERSON_NAME]) thường ngần ngại không biết mình…" at bounding box center [733, 472] width 443 height 36
drag, startPoint x: 604, startPoint y: 483, endPoint x: 494, endPoint y: 479, distance: 110.0
click at [494, 479] on ul "Những bạn mới vào nghề (Fresher/[PERSON_NAME]) thường ngần ngại không biết mình…" at bounding box center [722, 499] width 466 height 91
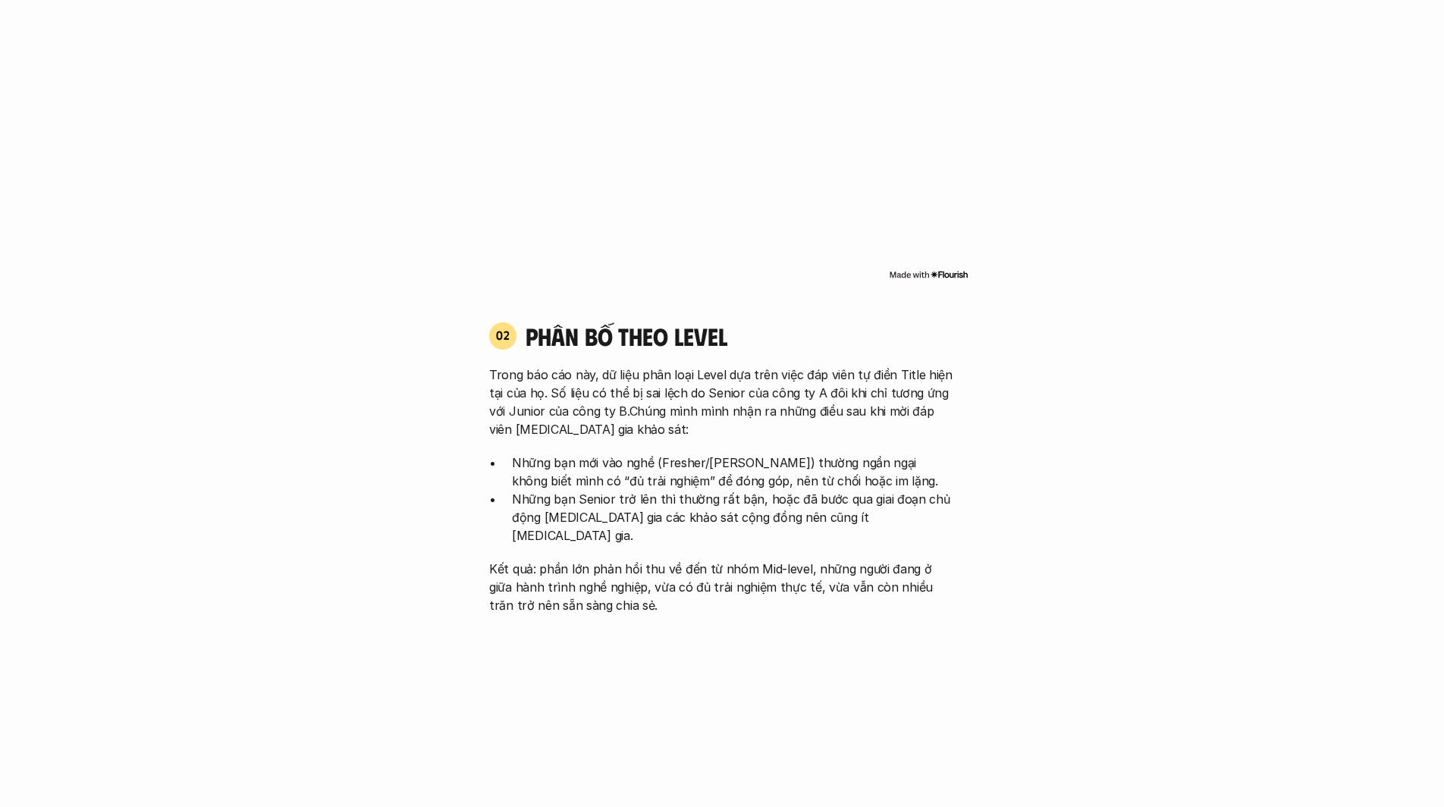
click at [809, 488] on p "Những bạn mới vào nghề (Fresher/[PERSON_NAME]) thường ngần ngại không biết mình…" at bounding box center [733, 472] width 443 height 36
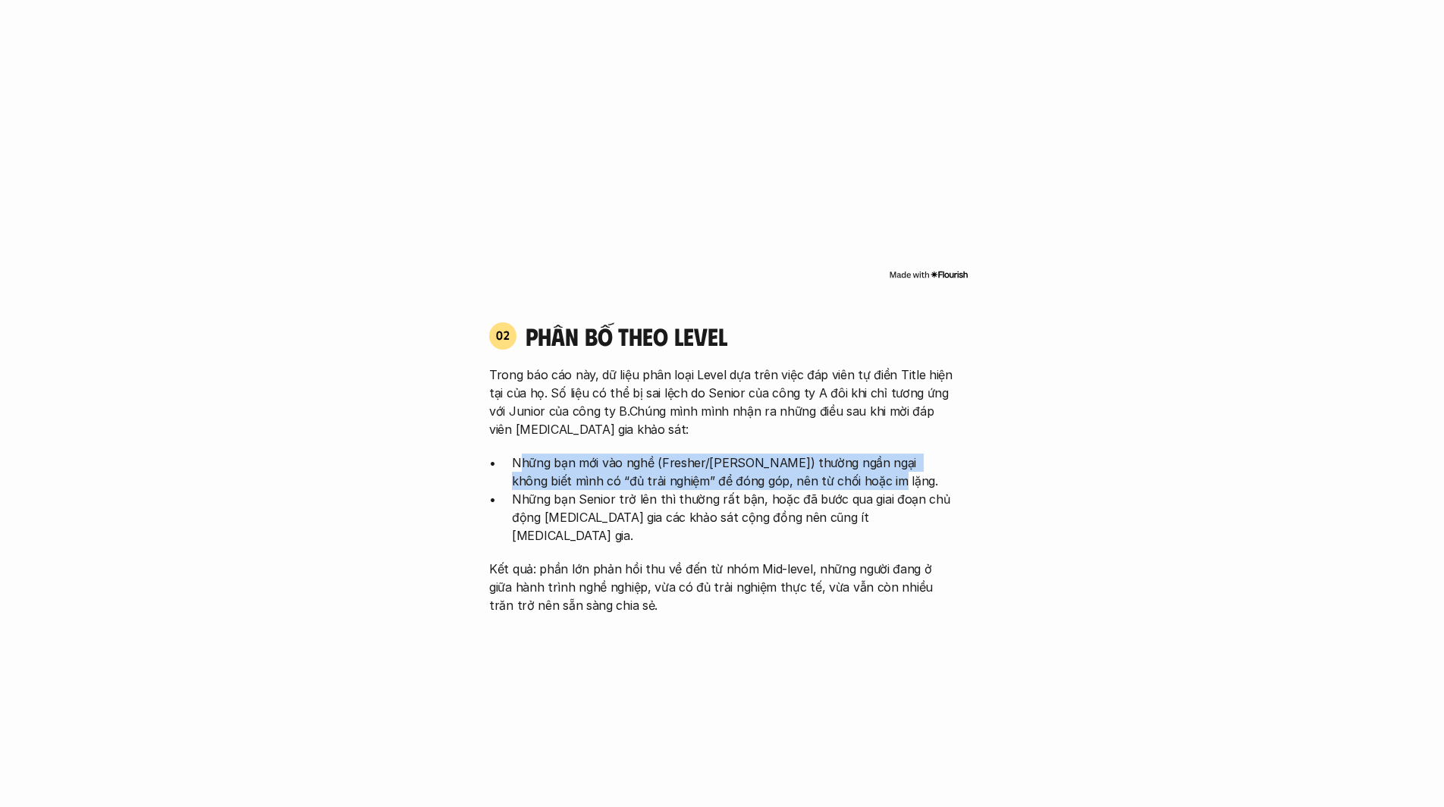
drag, startPoint x: 829, startPoint y: 483, endPoint x: 517, endPoint y: 462, distance: 312.5
click at [517, 462] on p "Những bạn mới vào nghề (Fresher/[PERSON_NAME]) thường ngần ngại không biết mình…" at bounding box center [733, 472] width 443 height 36
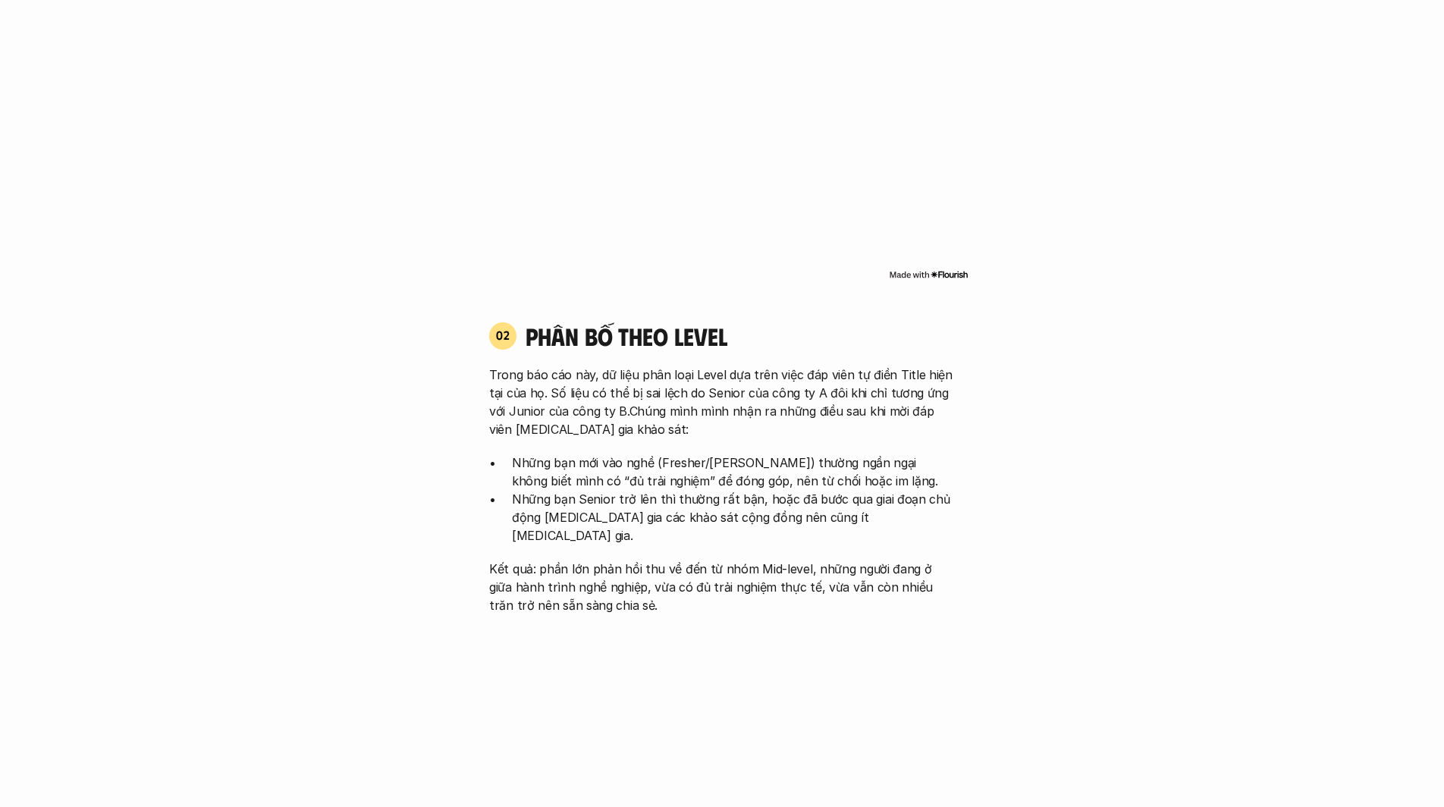
click at [580, 386] on p "Trong báo cáo này, dữ liệu phân loại Level dựa trên việc đáp viên tự điền Title…" at bounding box center [722, 402] width 466 height 73
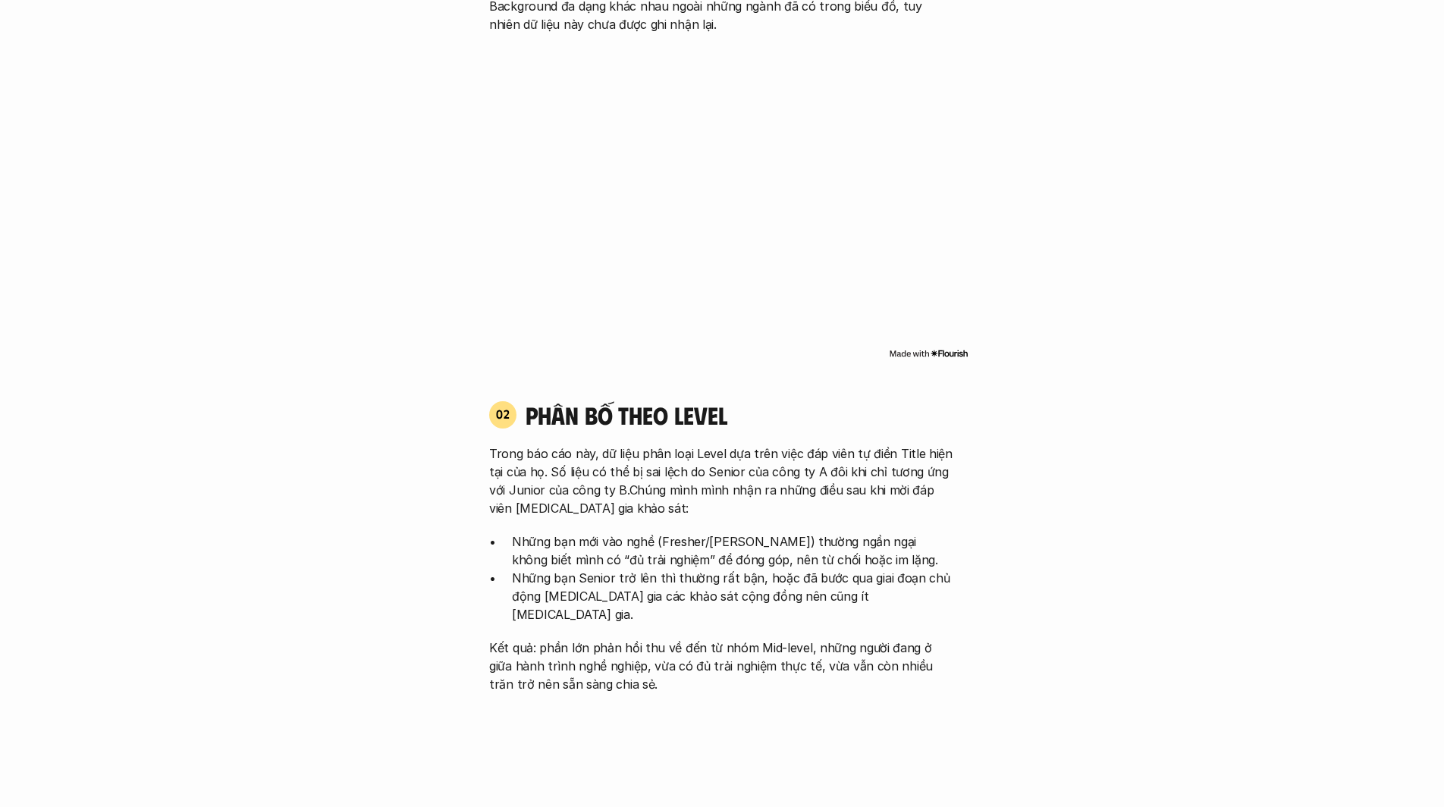
scroll to position [1393, 0]
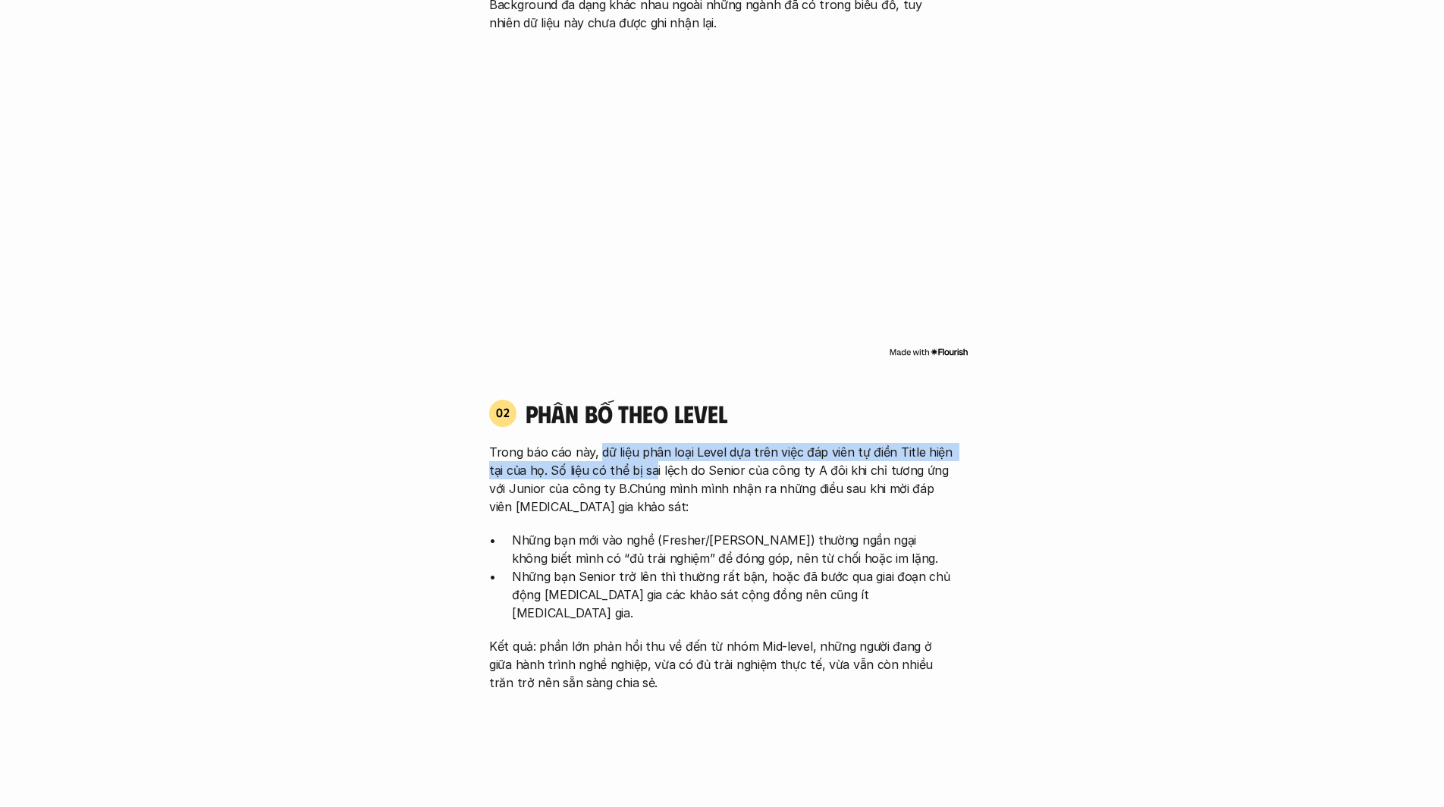
drag, startPoint x: 597, startPoint y: 451, endPoint x: 652, endPoint y: 474, distance: 59.9
click at [652, 474] on p "Trong báo cáo này, dữ liệu phân loại Level dựa trên việc đáp viên tự điền Title…" at bounding box center [722, 479] width 466 height 73
click at [756, 479] on p "Trong báo cáo này, dữ liệu phân loại Level dựa trên việc đáp viên tự điền Title…" at bounding box center [722, 479] width 466 height 73
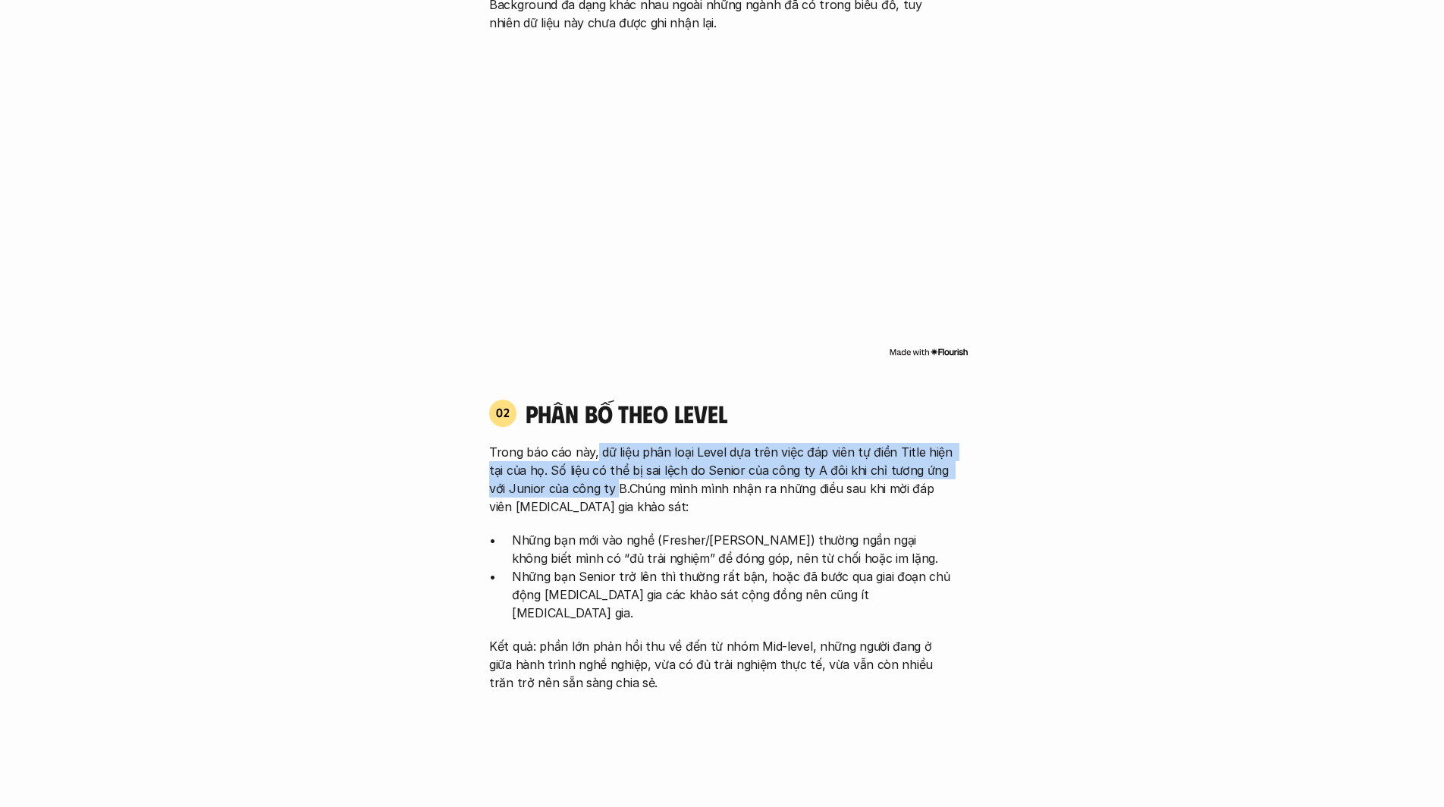
drag, startPoint x: 596, startPoint y: 451, endPoint x: 597, endPoint y: 488, distance: 37.2
click at [597, 488] on p "Trong báo cáo này, dữ liệu phân loại Level dựa trên việc đáp viên tự điền Title…" at bounding box center [722, 479] width 466 height 73
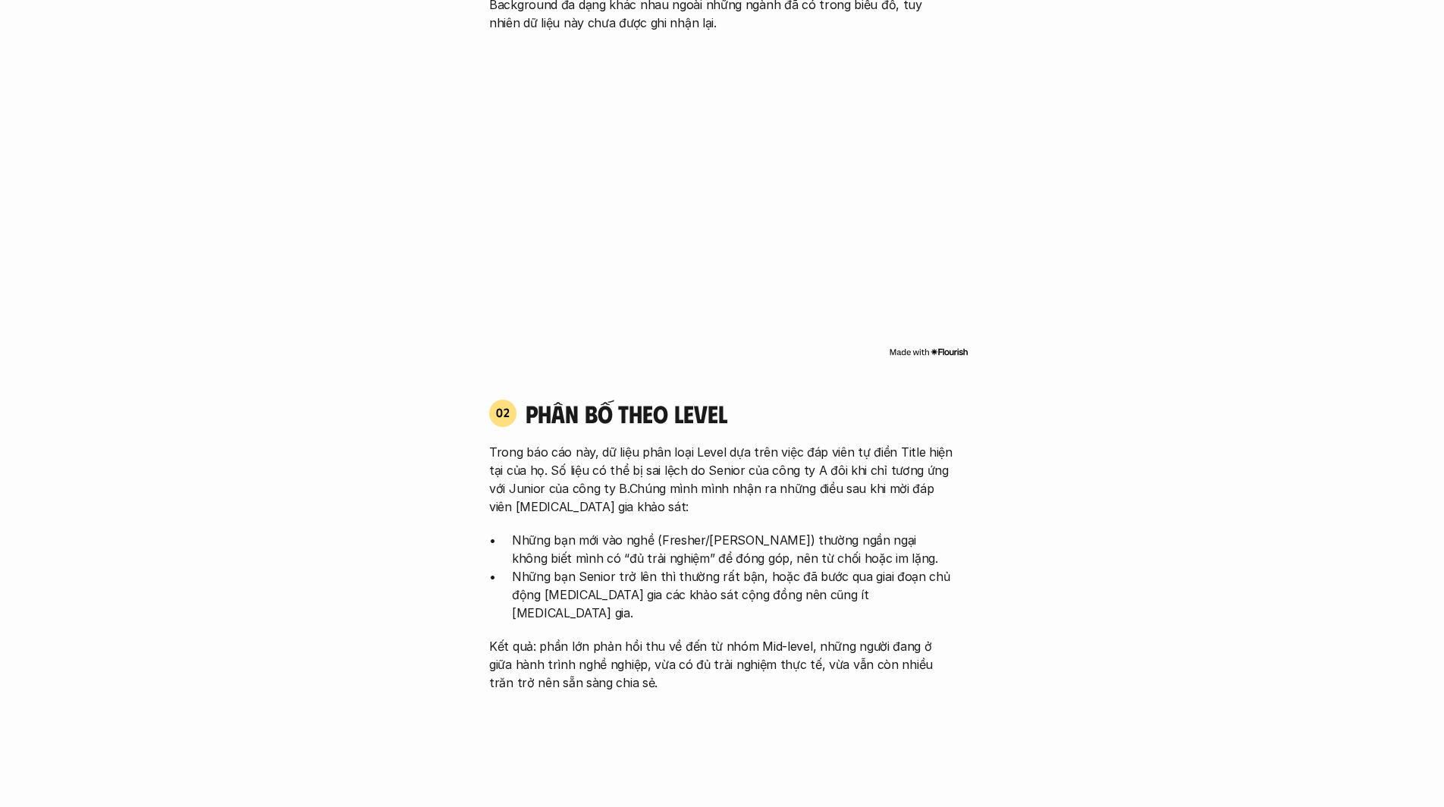
click at [603, 492] on p "Trong báo cáo này, dữ liệu phân loại Level dựa trên việc đáp viên tự điền Title…" at bounding box center [722, 479] width 466 height 73
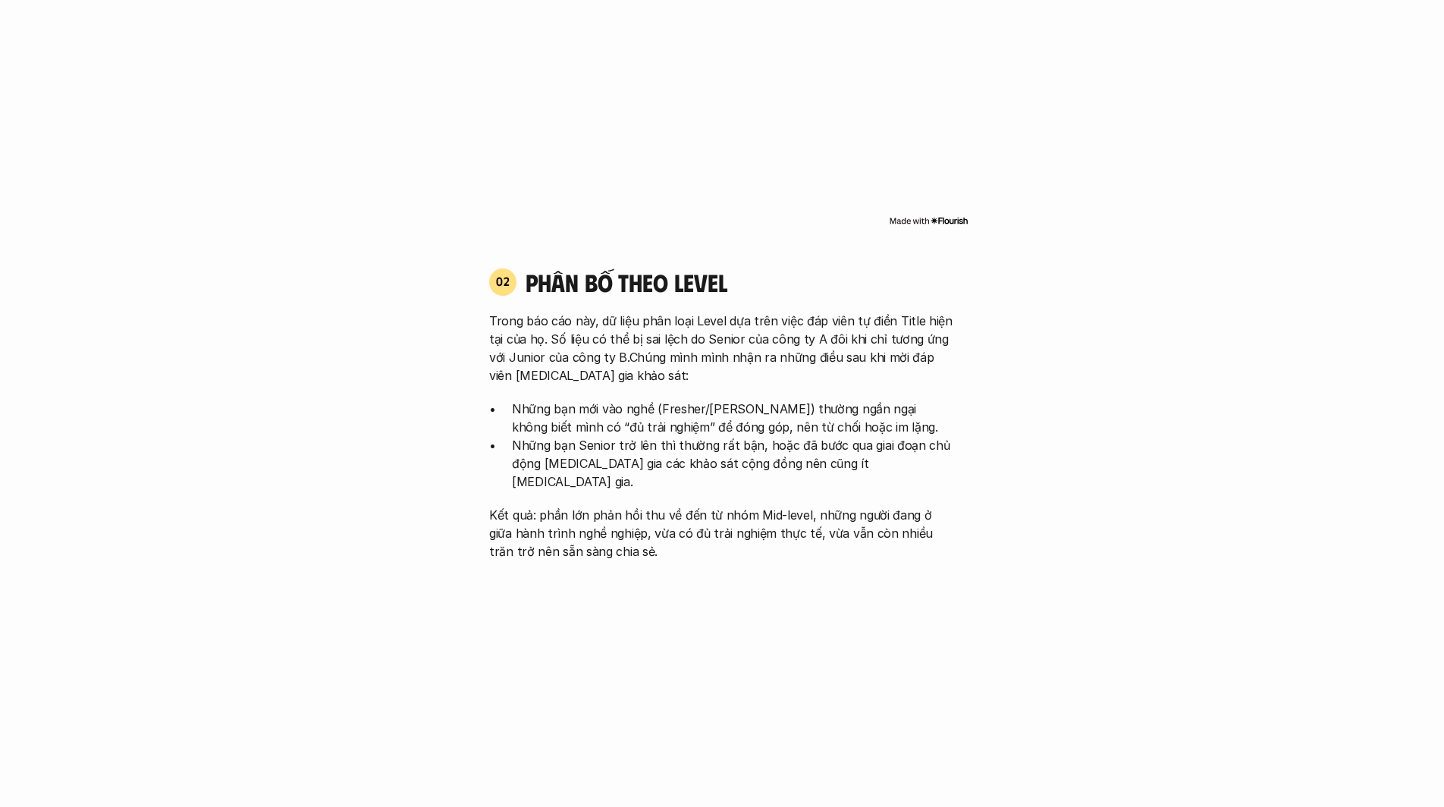
scroll to position [1548, 0]
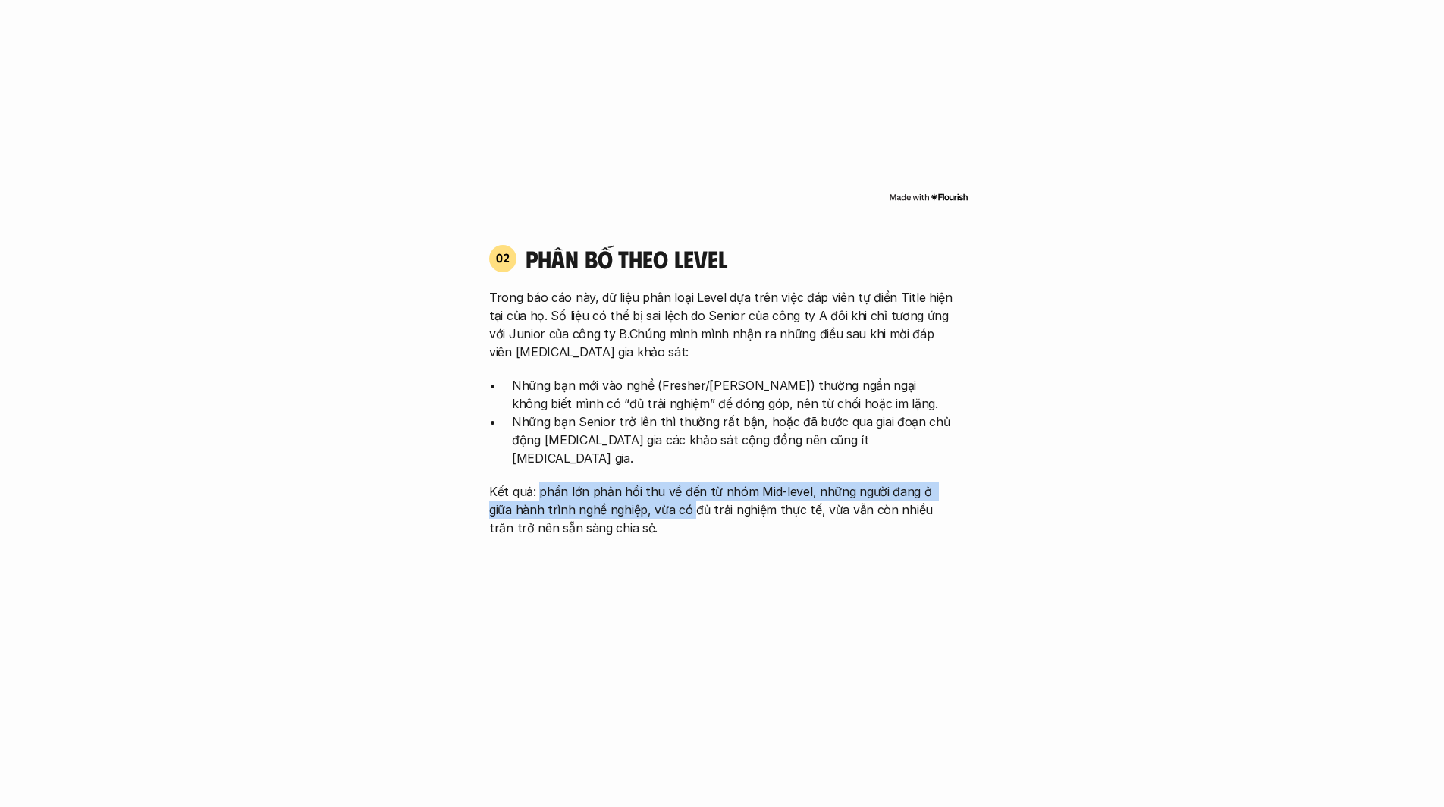
drag, startPoint x: 545, startPoint y: 483, endPoint x: 667, endPoint y: 489, distance: 122.3
click at [667, 489] on p "Kết quả: phần lớn phản hồi thu về đến từ nhóm Mid-level, những người đang ở giữ…" at bounding box center [722, 510] width 466 height 55
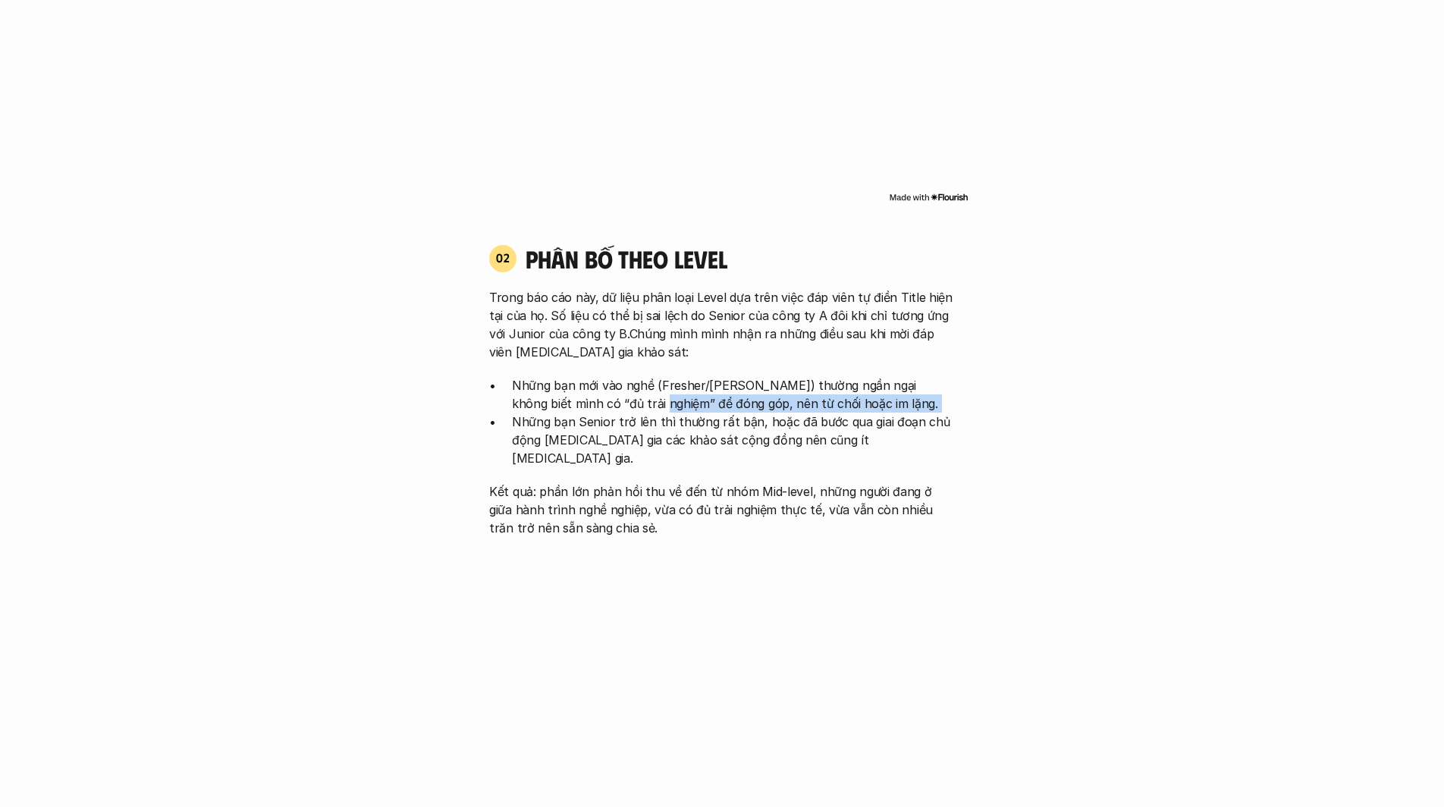
drag, startPoint x: 579, startPoint y: 406, endPoint x: 505, endPoint y: 413, distance: 74.7
click at [505, 413] on ul "Những bạn mới vào nghề (Fresher/[PERSON_NAME]) thường ngần ngại không biết mình…" at bounding box center [722, 421] width 466 height 91
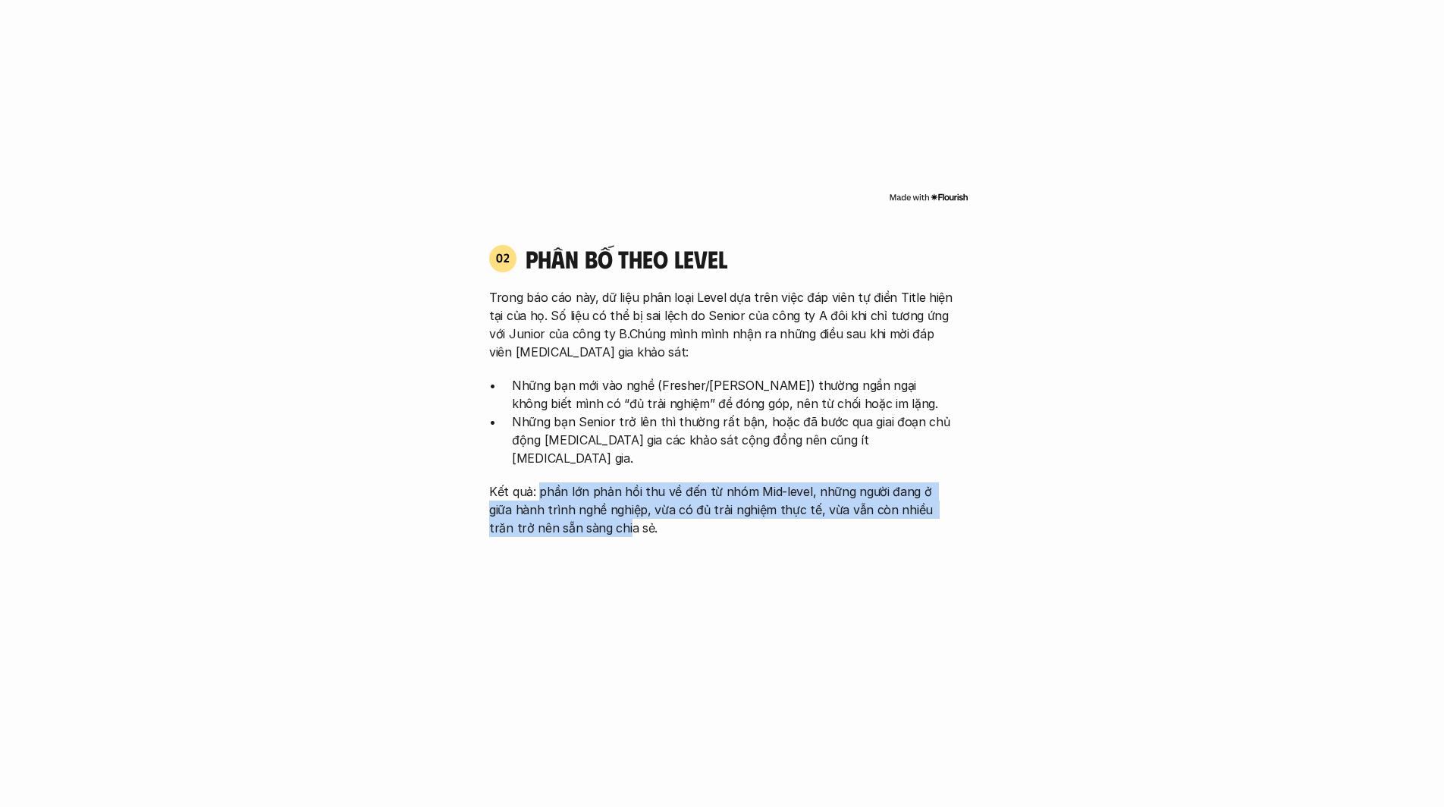
drag, startPoint x: 536, startPoint y: 474, endPoint x: 584, endPoint y: 508, distance: 58.7
click at [584, 508] on p "Kết quả: phần lớn phản hồi thu về đến từ nhóm Mid-level, những người đang ở giữ…" at bounding box center [722, 510] width 466 height 55
drag, startPoint x: 605, startPoint y: 508, endPoint x: 480, endPoint y: 468, distance: 130.8
click at [480, 468] on div "02 phân bố theo Level Trong báo cáo này, dữ liệu phân loại Level dựa trên việc …" at bounding box center [722, 391] width 493 height 294
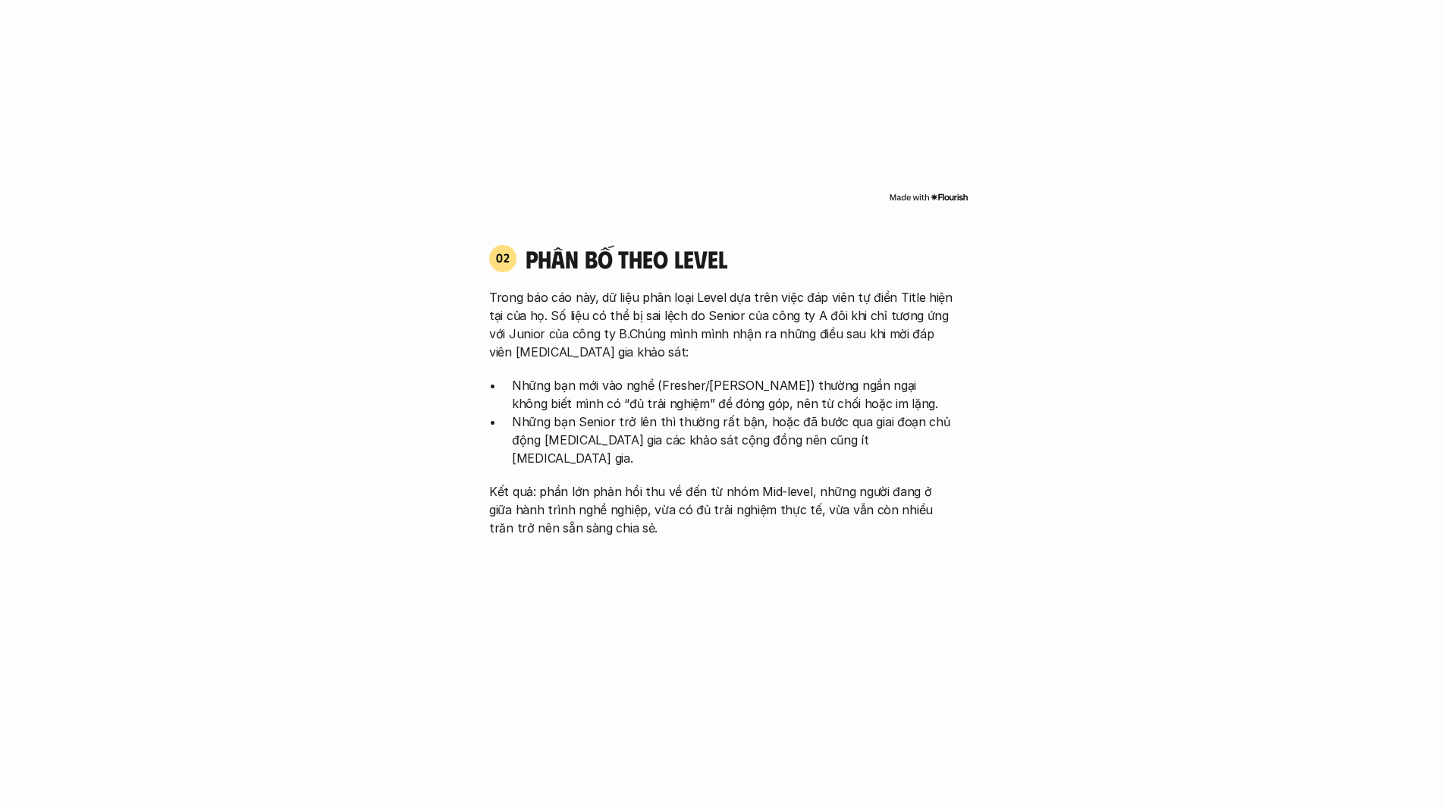
click at [602, 519] on p "Kết quả: phần lớn phản hồi thu về đến từ nhóm Mid-level, những người đang ở giữ…" at bounding box center [722, 510] width 466 height 55
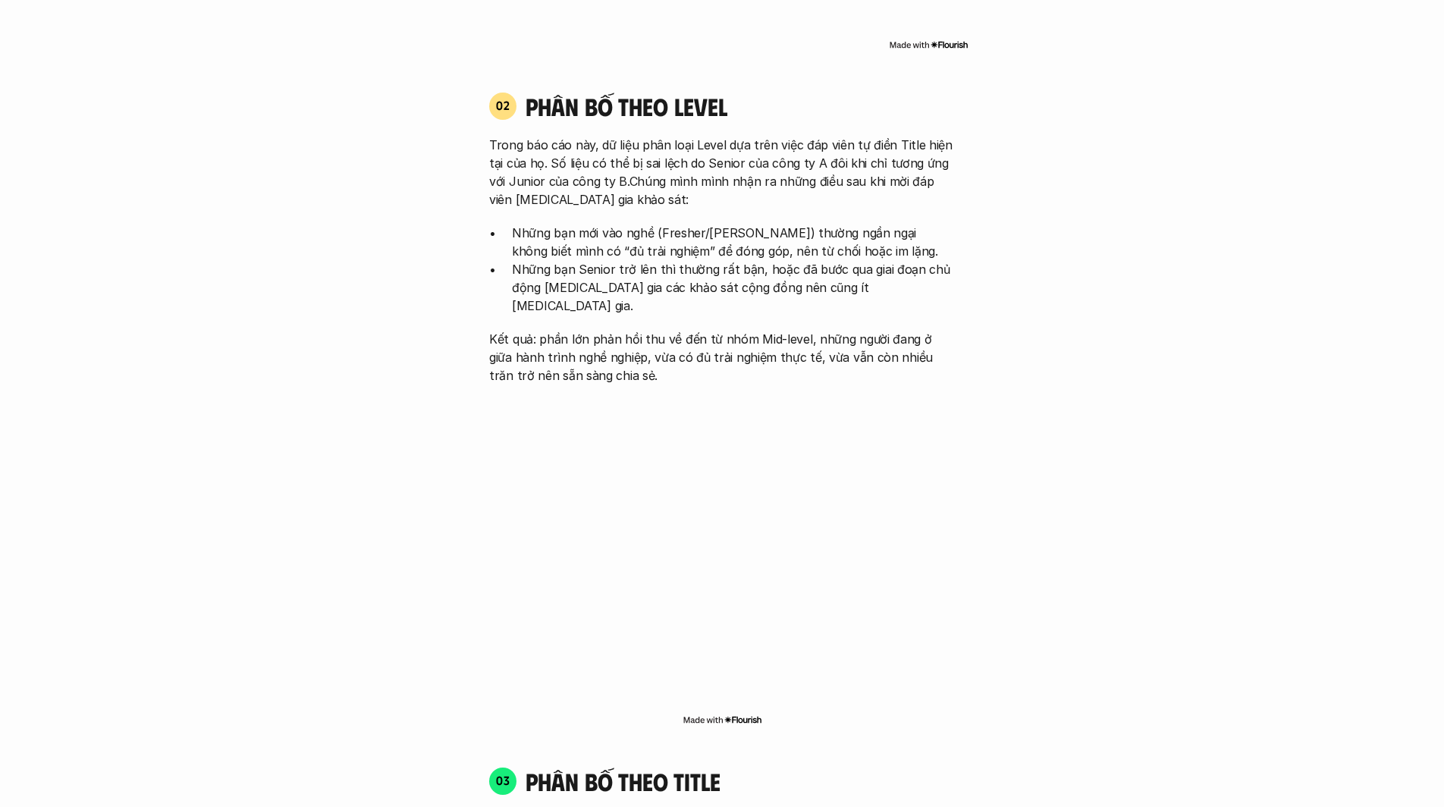
scroll to position [1702, 0]
click at [743, 712] on img at bounding box center [723, 718] width 80 height 12
